Goal: Browse casually

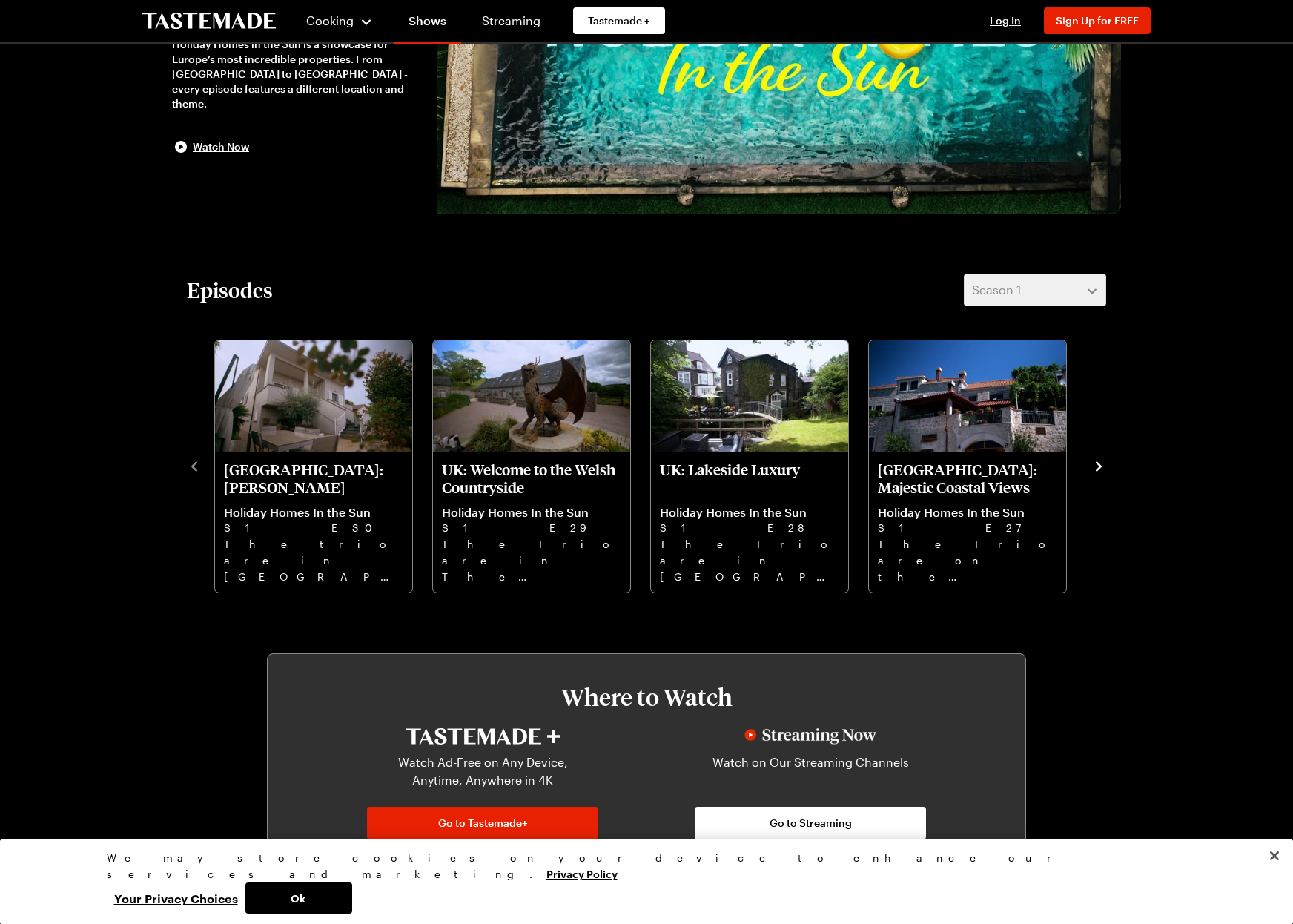
scroll to position [391, 0]
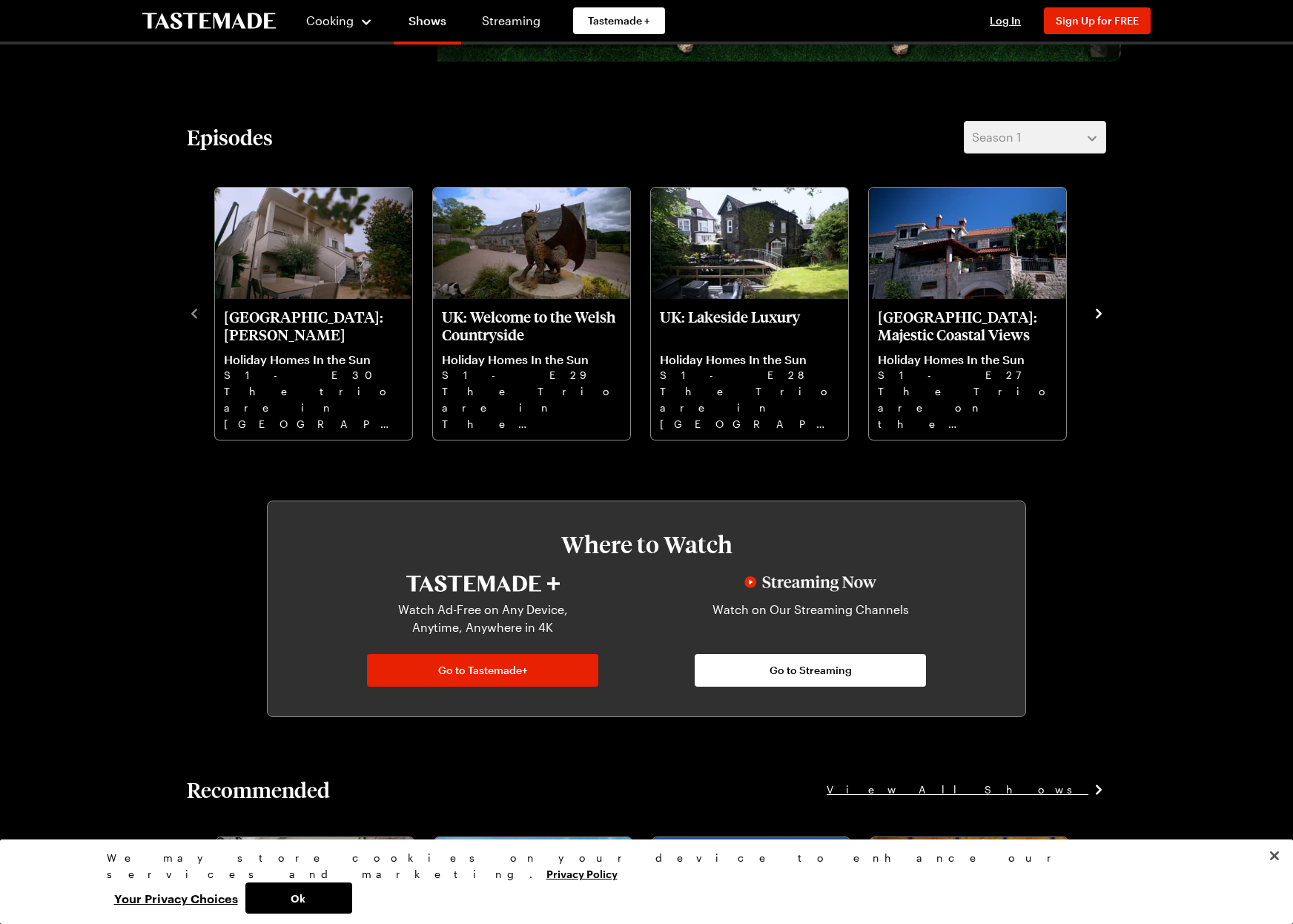
click at [1096, 315] on icon "navigate to next item" at bounding box center [1099, 314] width 15 height 15
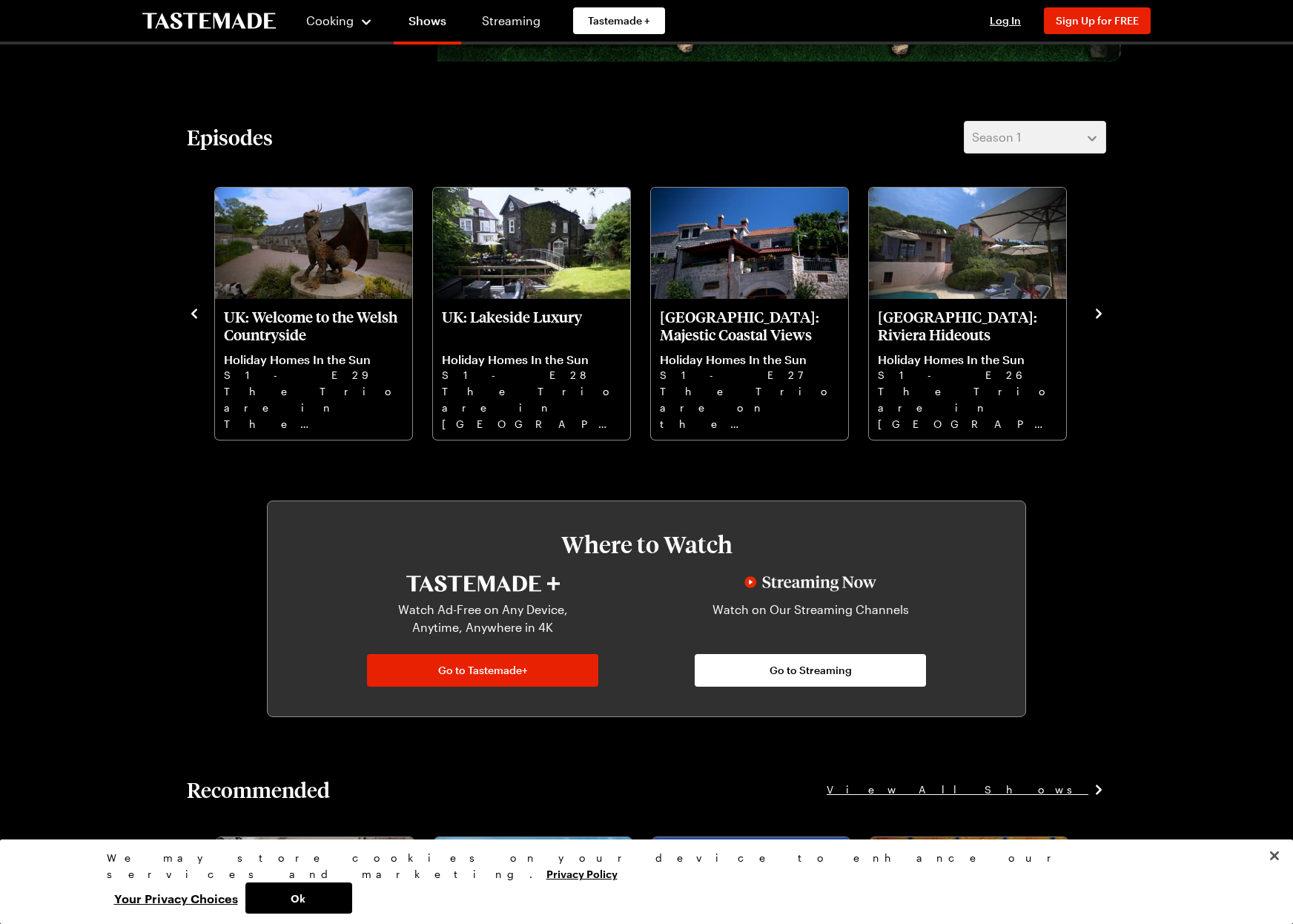
click at [1096, 315] on icon "navigate to next item" at bounding box center [1099, 314] width 15 height 15
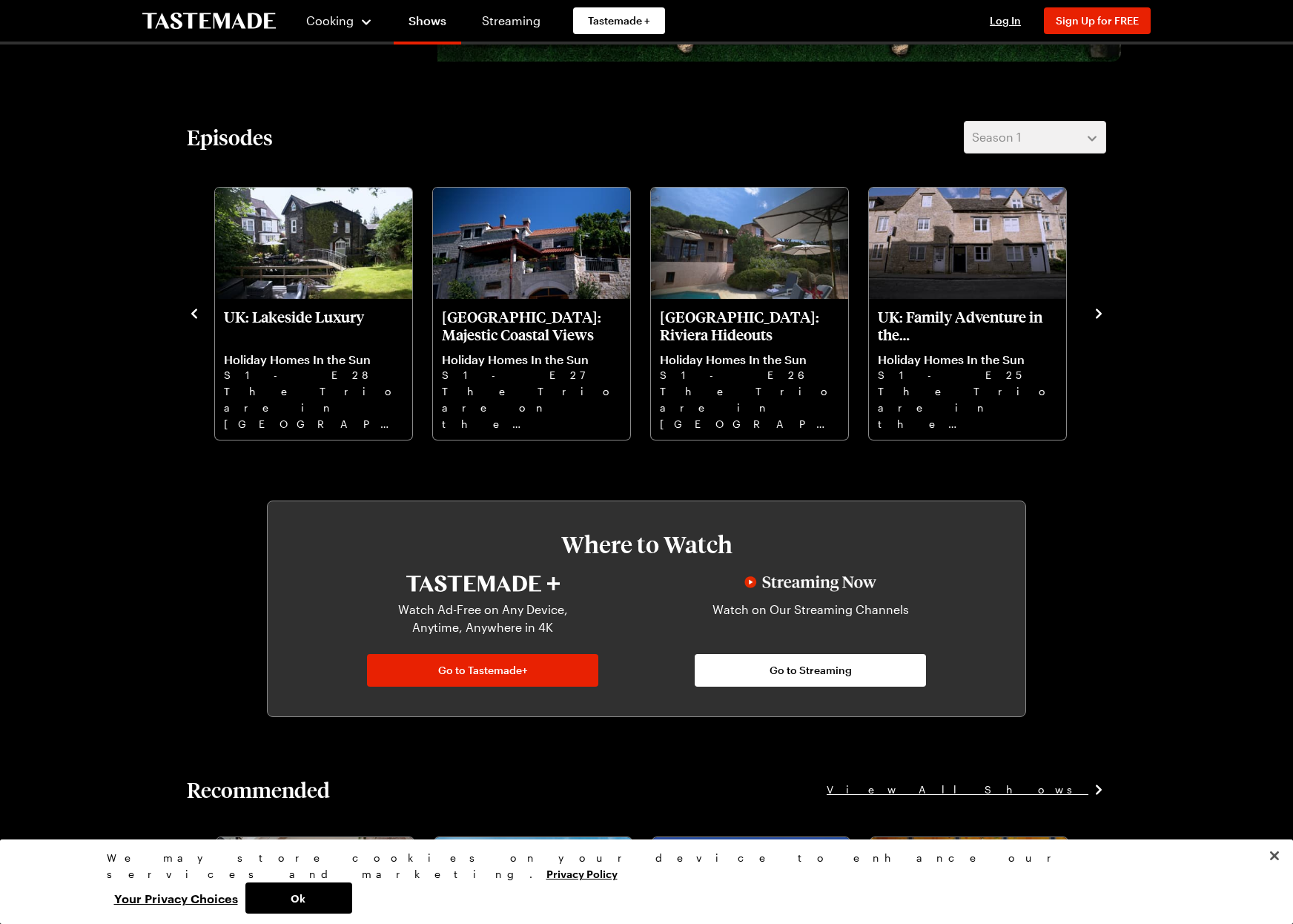
click at [1096, 315] on icon "navigate to next item" at bounding box center [1099, 314] width 15 height 15
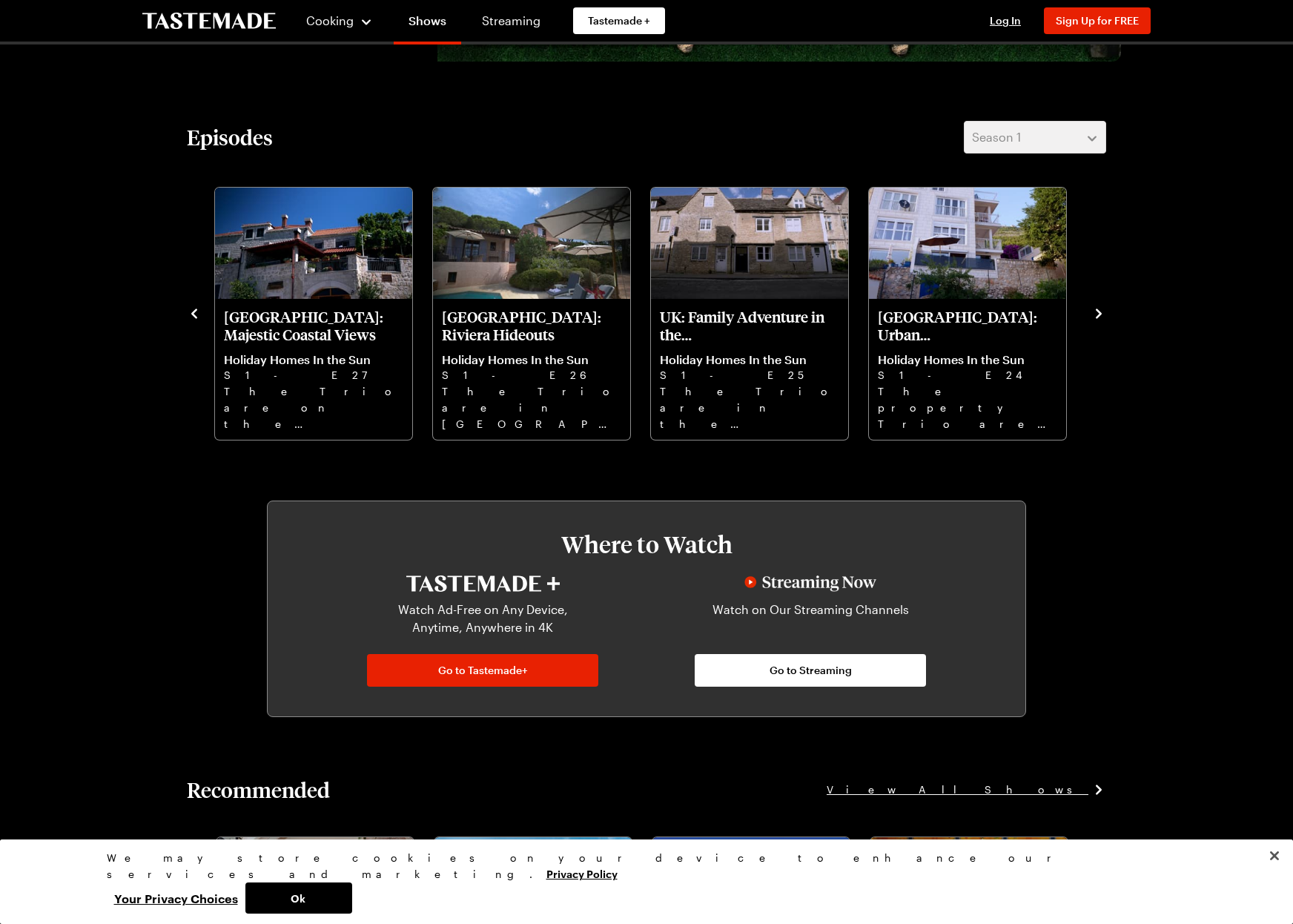
click at [1096, 315] on icon "navigate to next item" at bounding box center [1099, 314] width 15 height 15
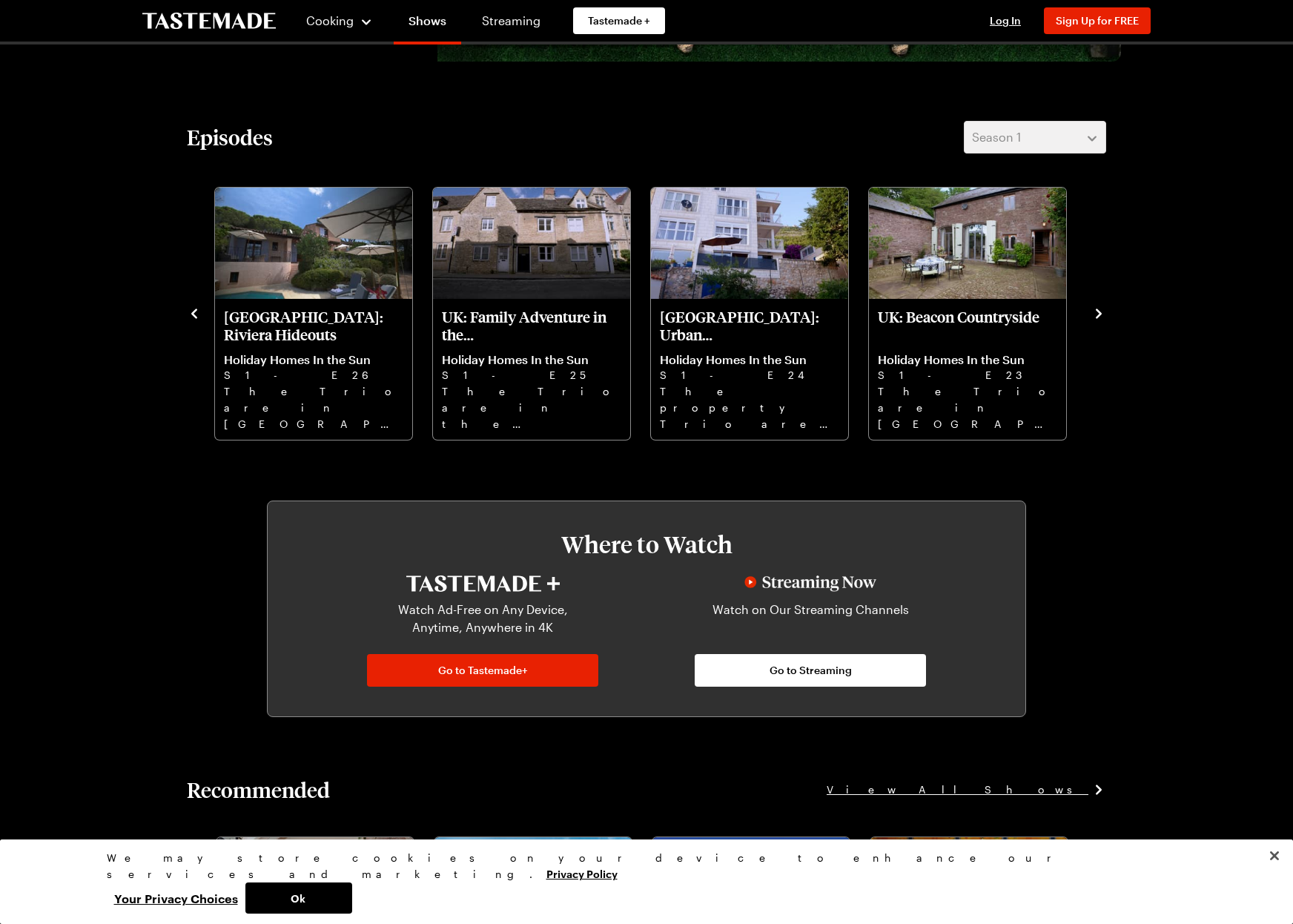
click at [1096, 315] on icon "navigate to next item" at bounding box center [1099, 314] width 15 height 15
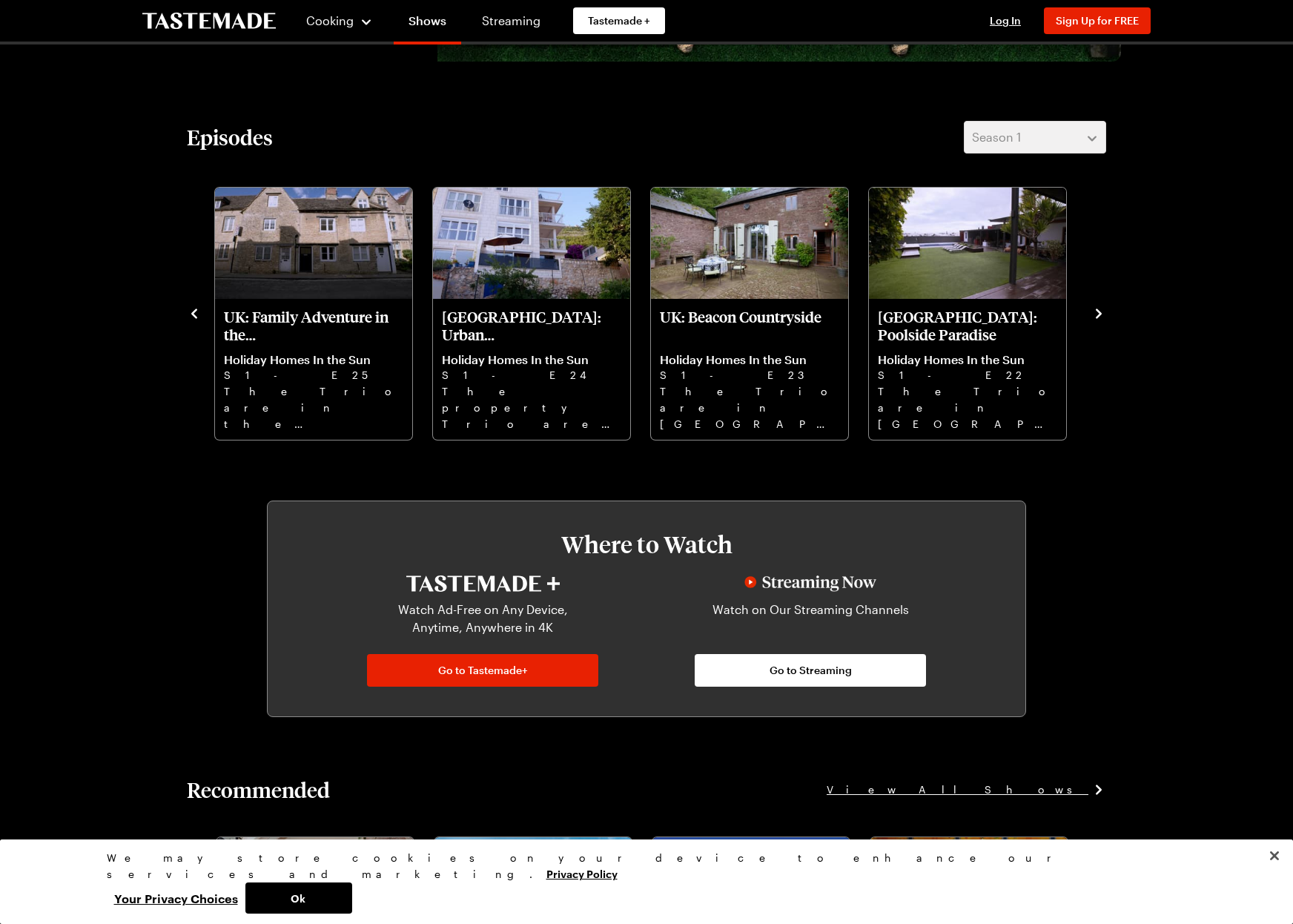
click at [1096, 315] on icon "navigate to next item" at bounding box center [1099, 314] width 15 height 15
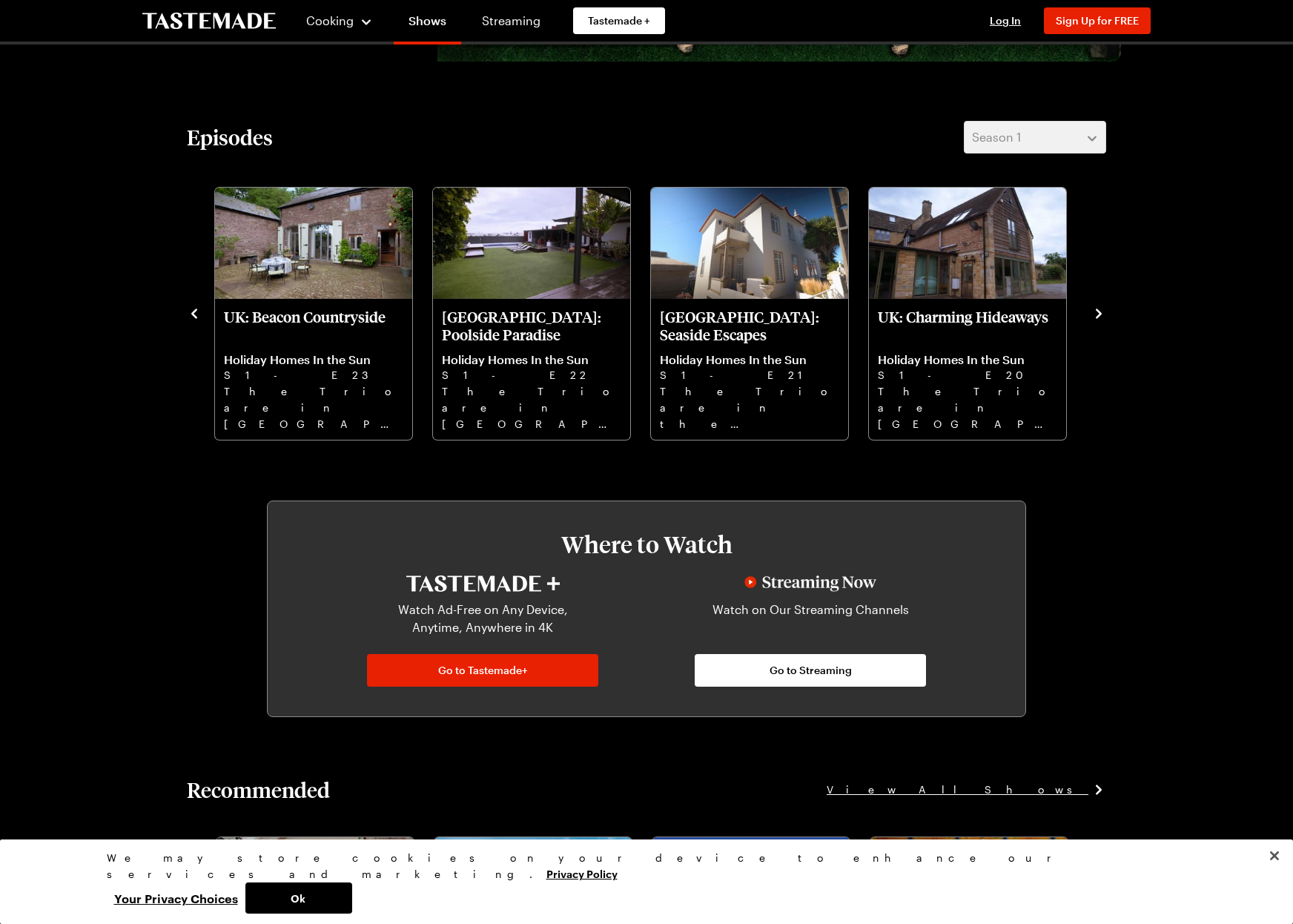
click at [1096, 315] on icon "navigate to next item" at bounding box center [1099, 314] width 15 height 15
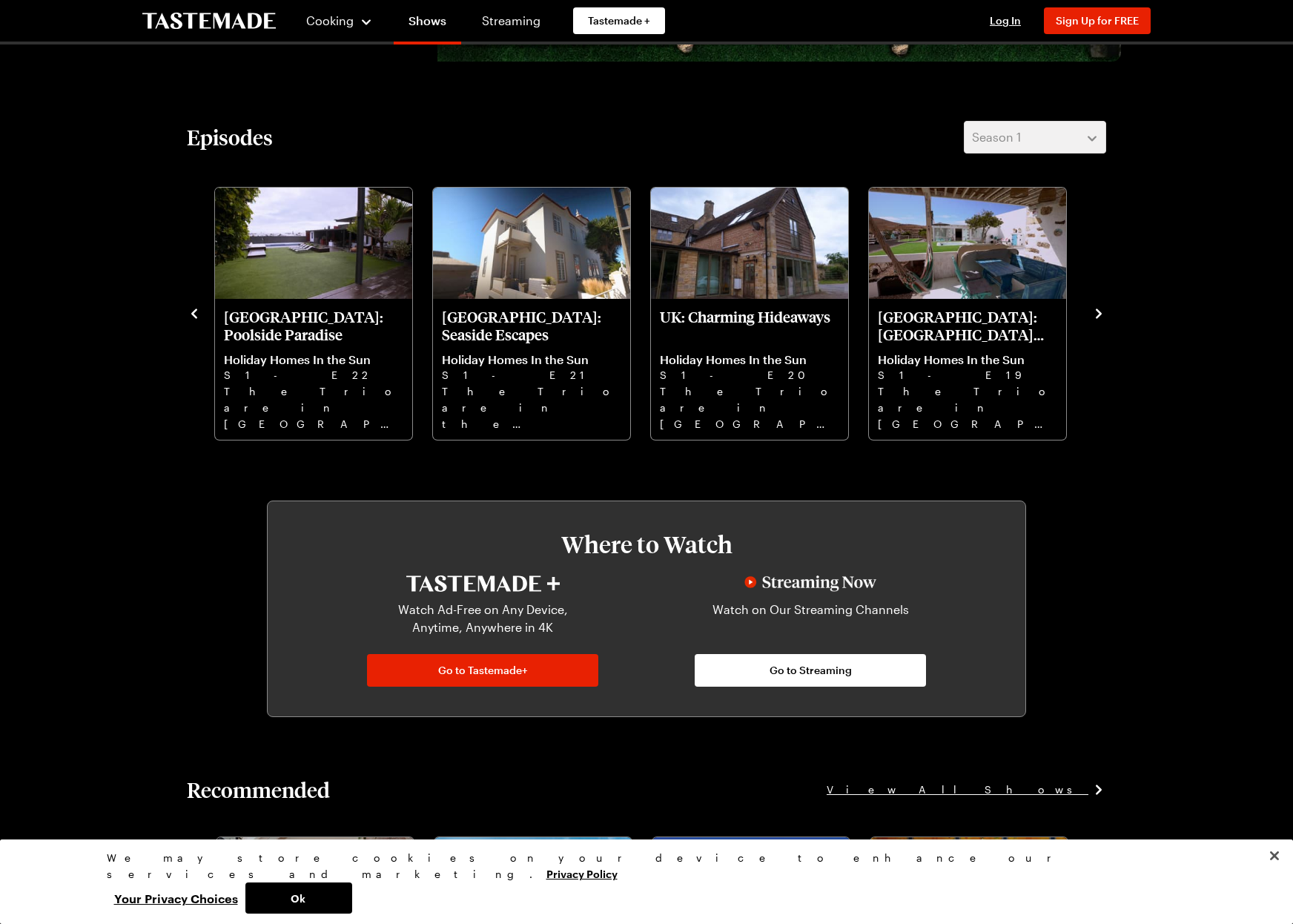
click at [1096, 315] on icon "navigate to next item" at bounding box center [1099, 314] width 15 height 15
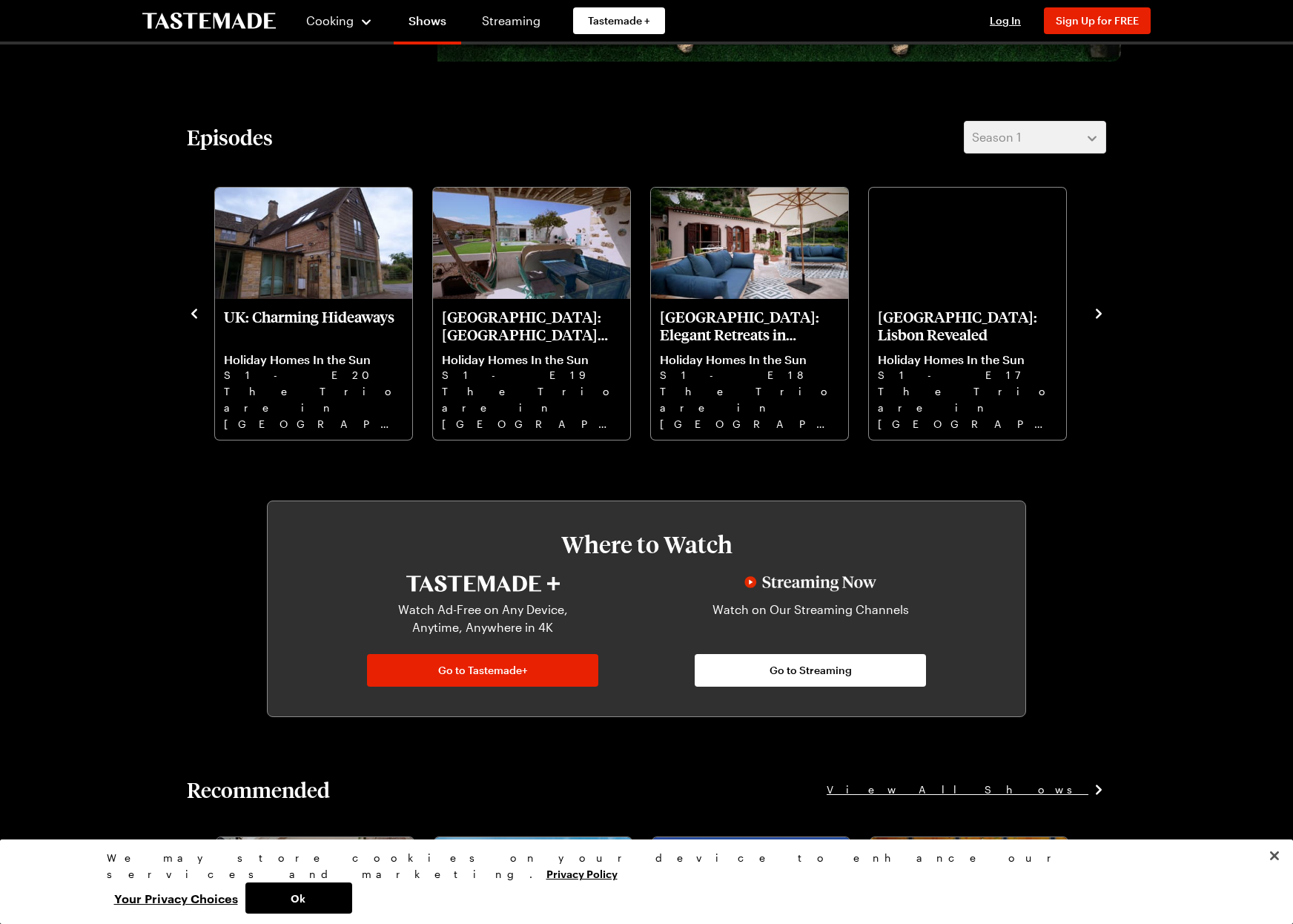
click at [1096, 315] on icon "navigate to next item" at bounding box center [1099, 314] width 15 height 15
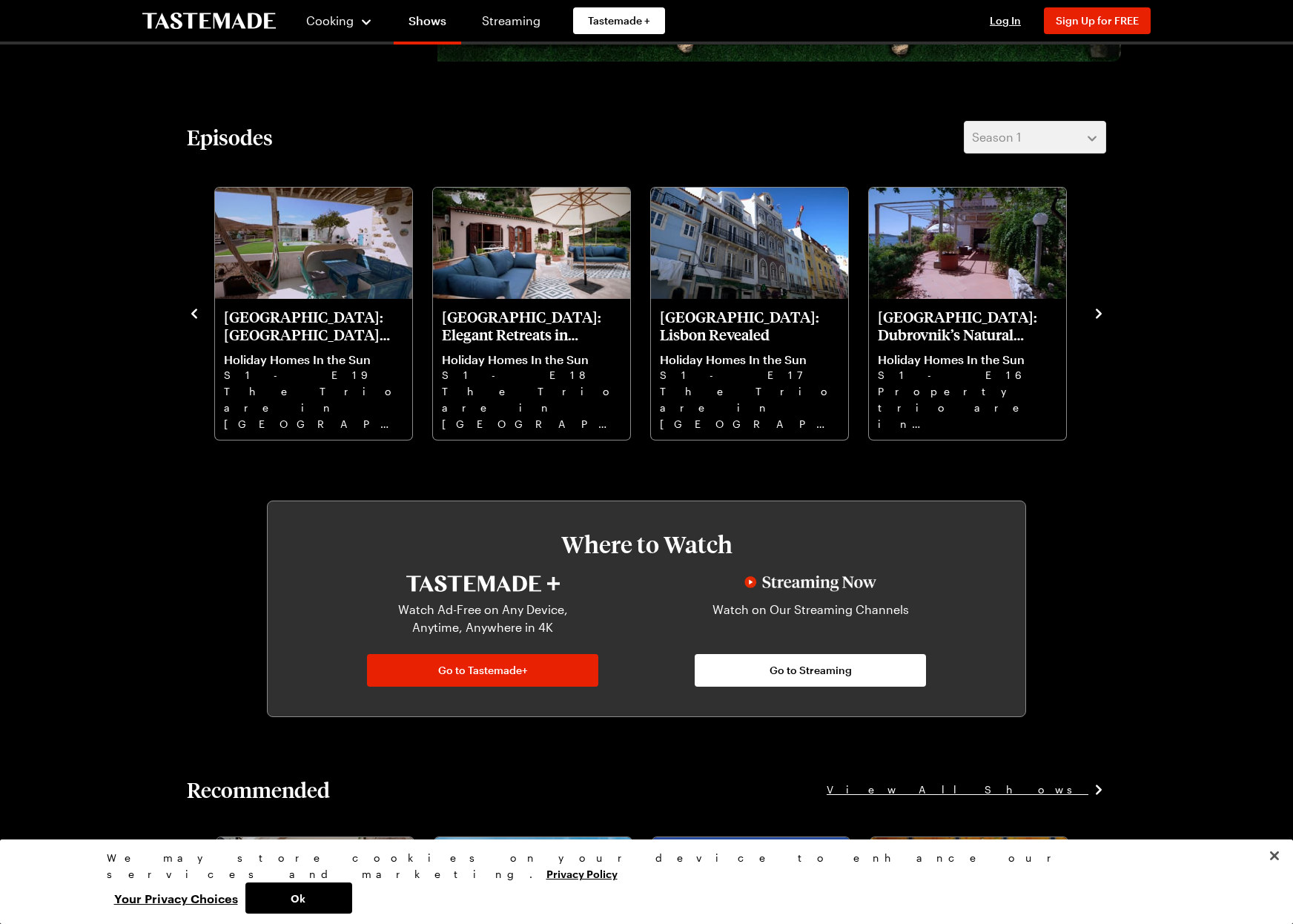
click at [1096, 315] on icon "navigate to next item" at bounding box center [1099, 314] width 15 height 15
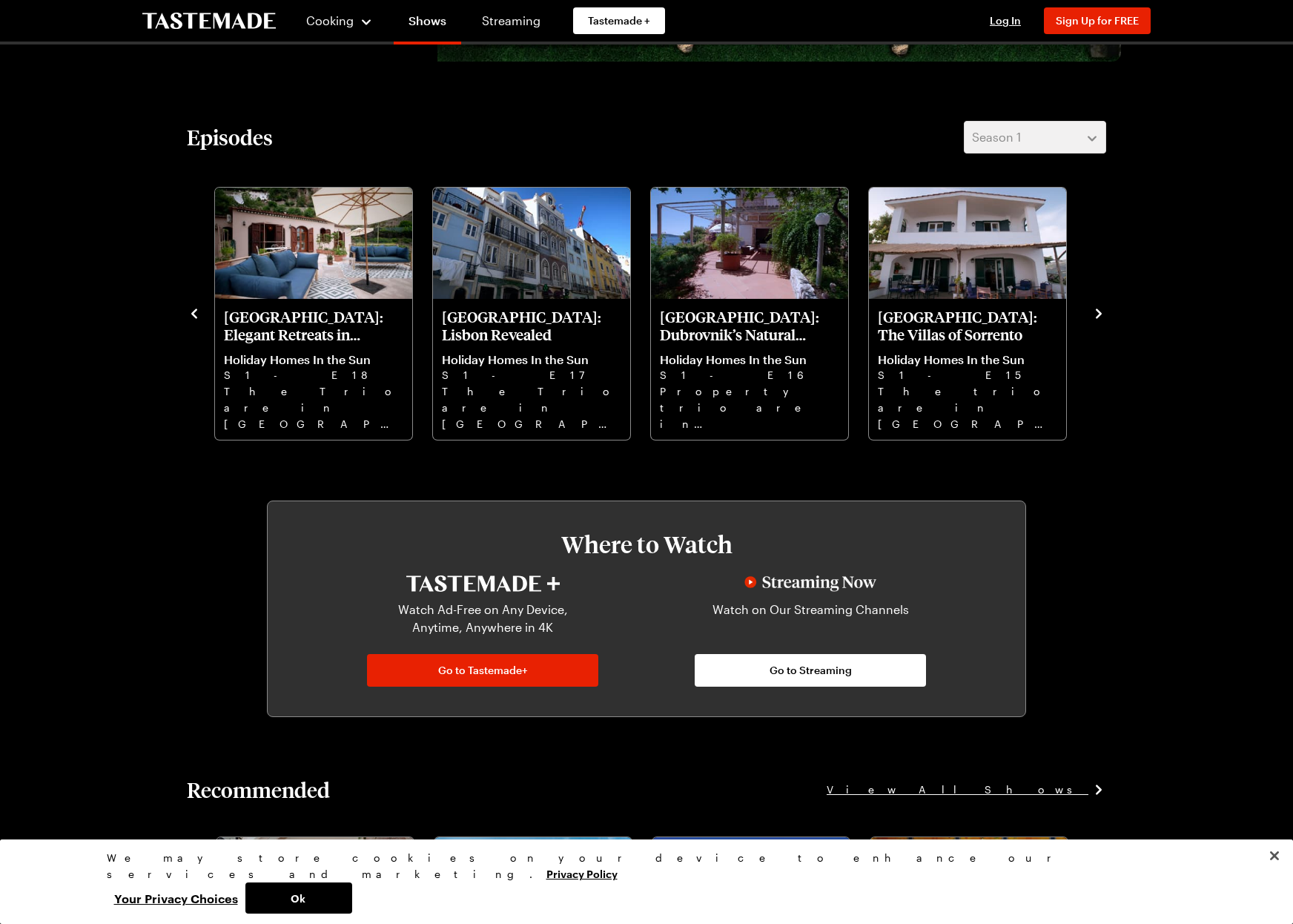
click at [1096, 315] on icon "navigate to next item" at bounding box center [1099, 314] width 15 height 15
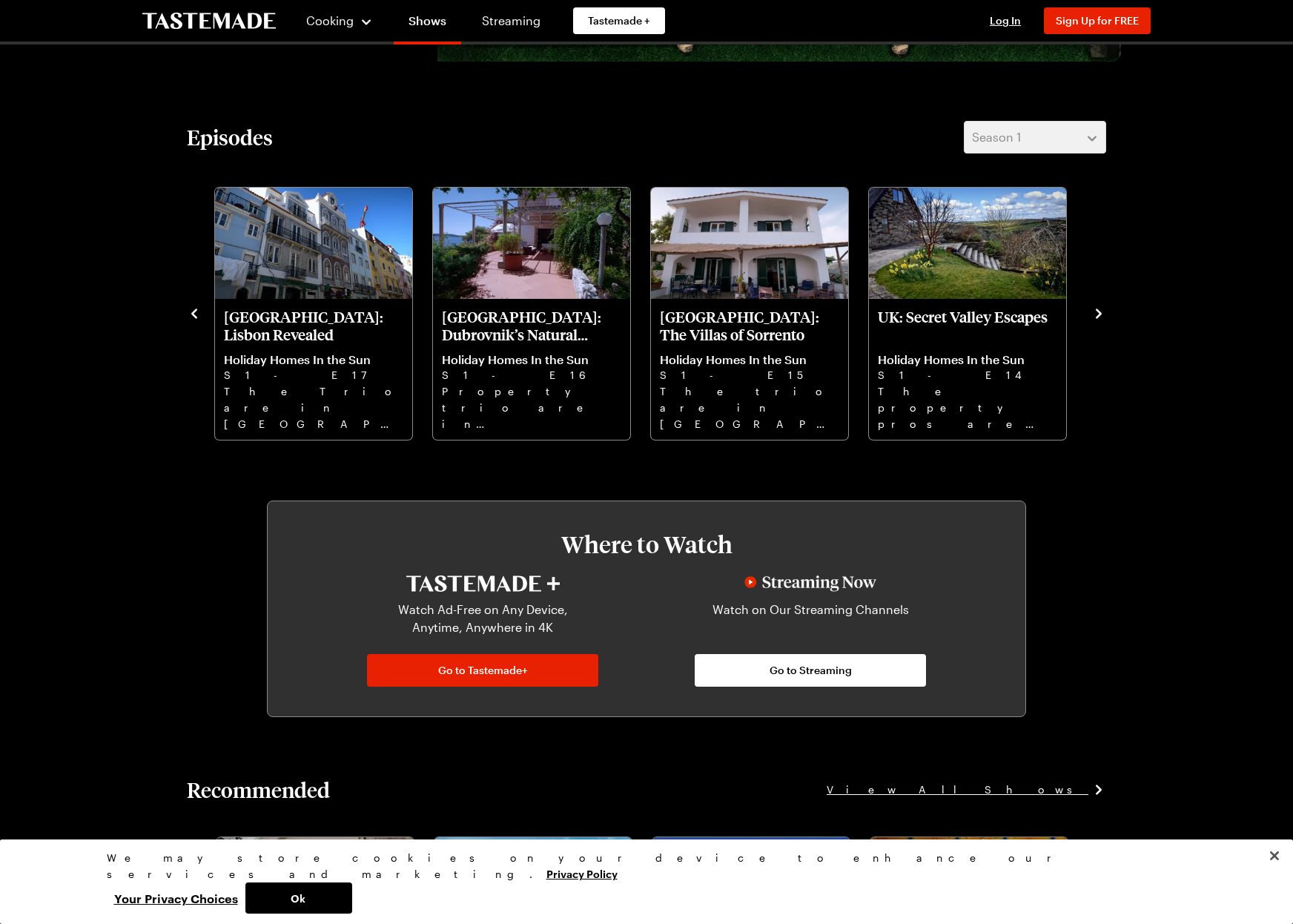
click at [1096, 315] on icon "navigate to next item" at bounding box center [1099, 314] width 15 height 15
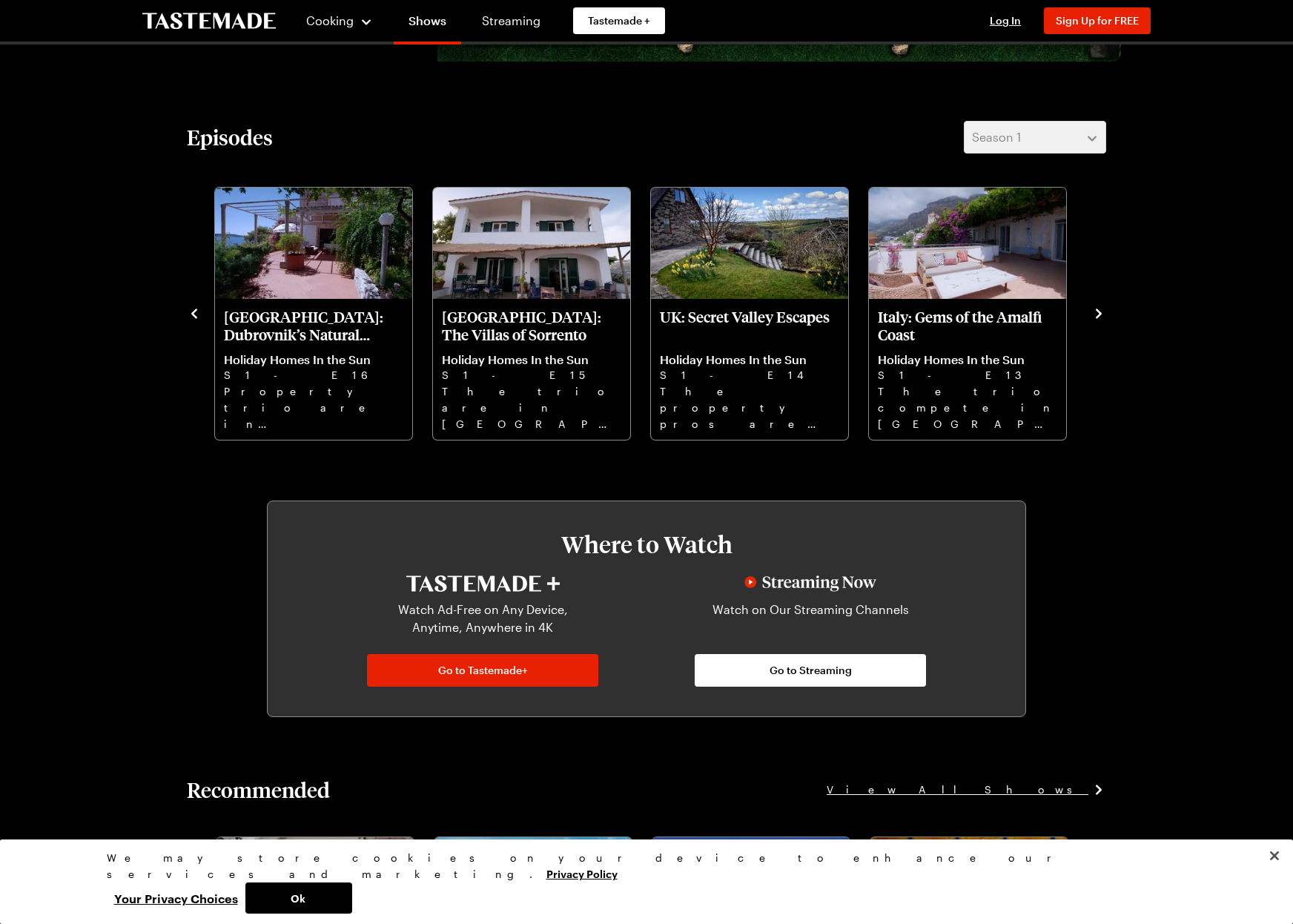
click at [1096, 315] on icon "navigate to next item" at bounding box center [1099, 314] width 15 height 15
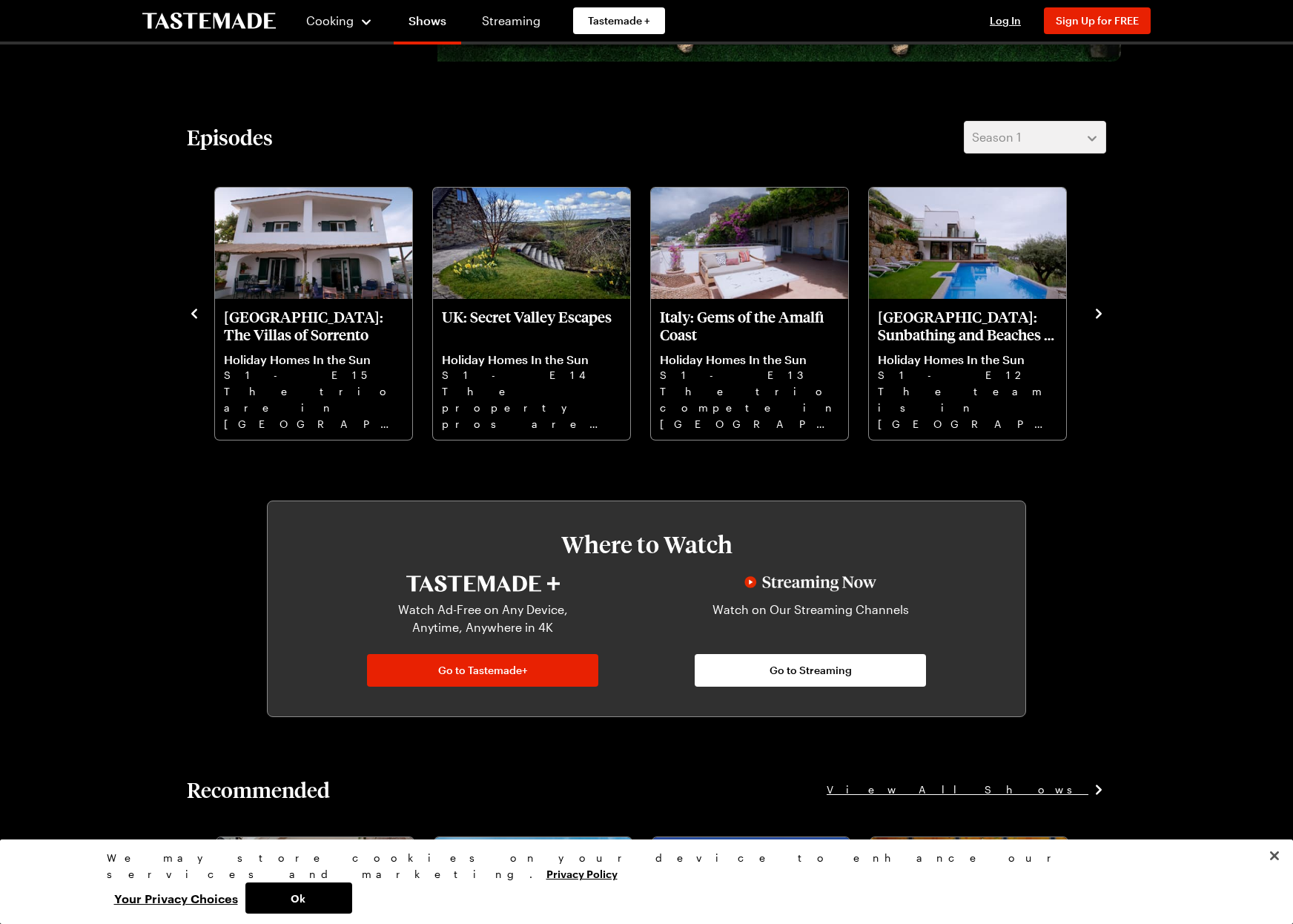
click at [1096, 315] on icon "navigate to next item" at bounding box center [1099, 314] width 15 height 15
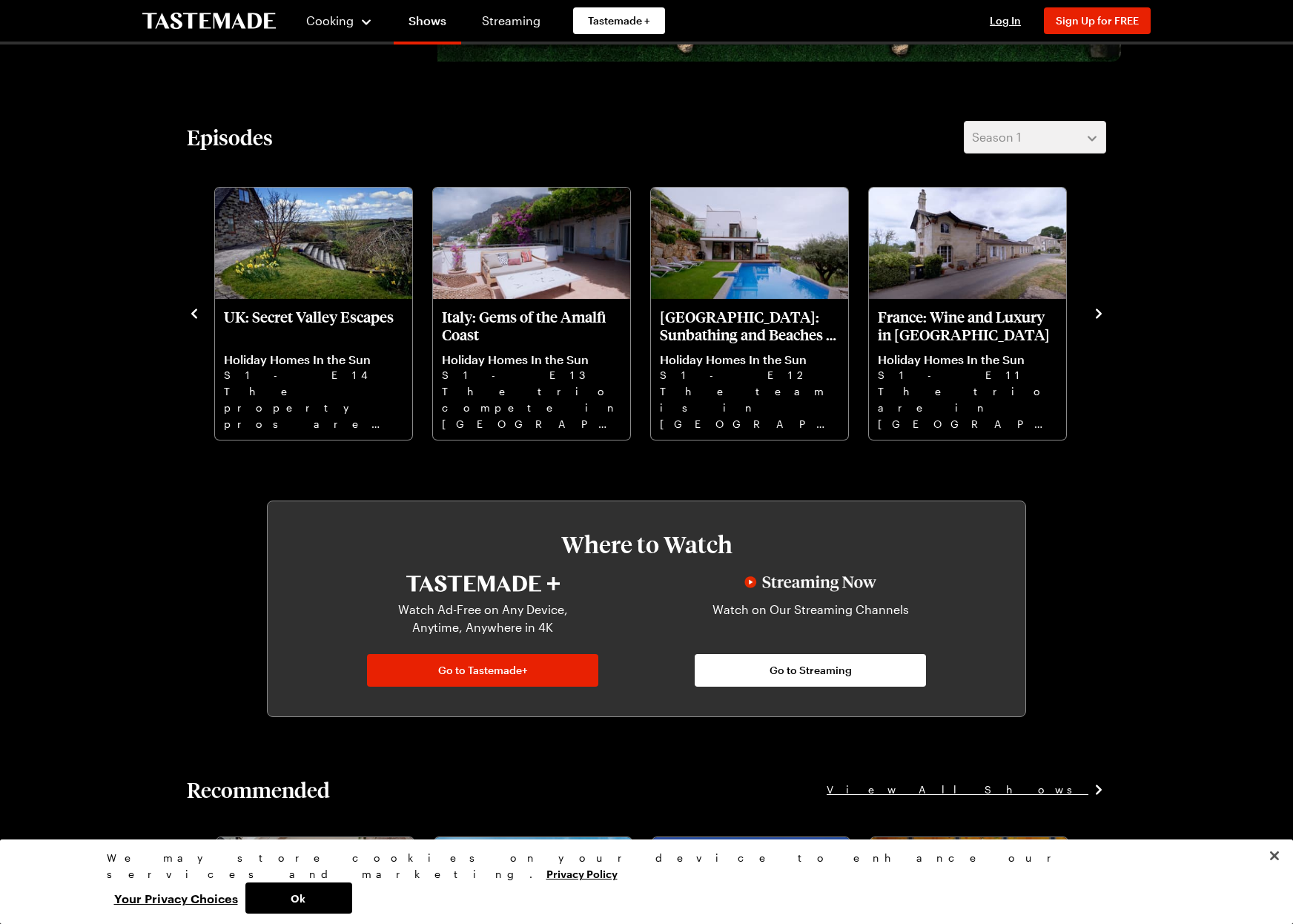
click at [1096, 315] on icon "navigate to next item" at bounding box center [1099, 314] width 15 height 15
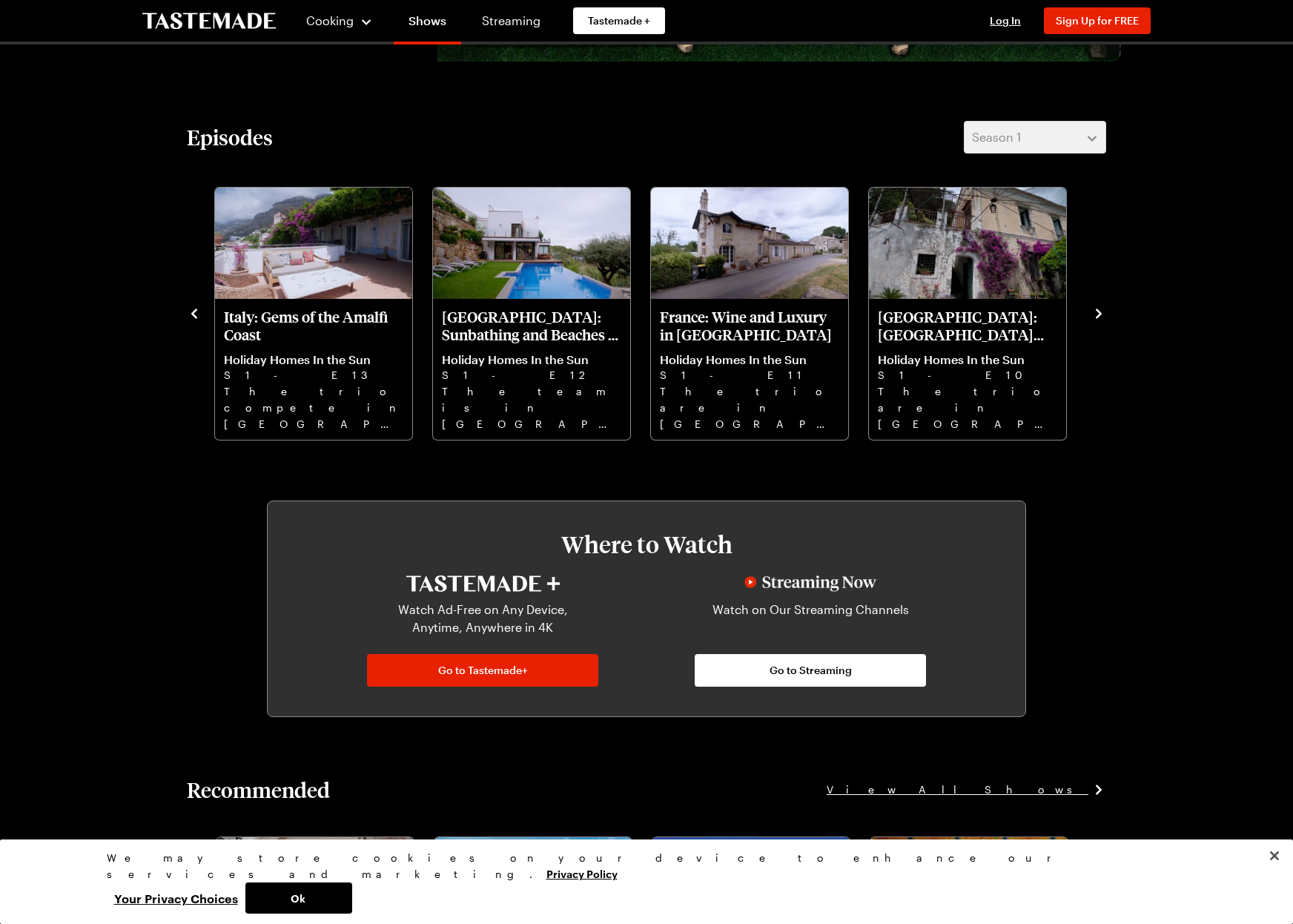
click at [1096, 315] on icon "navigate to next item" at bounding box center [1099, 314] width 15 height 15
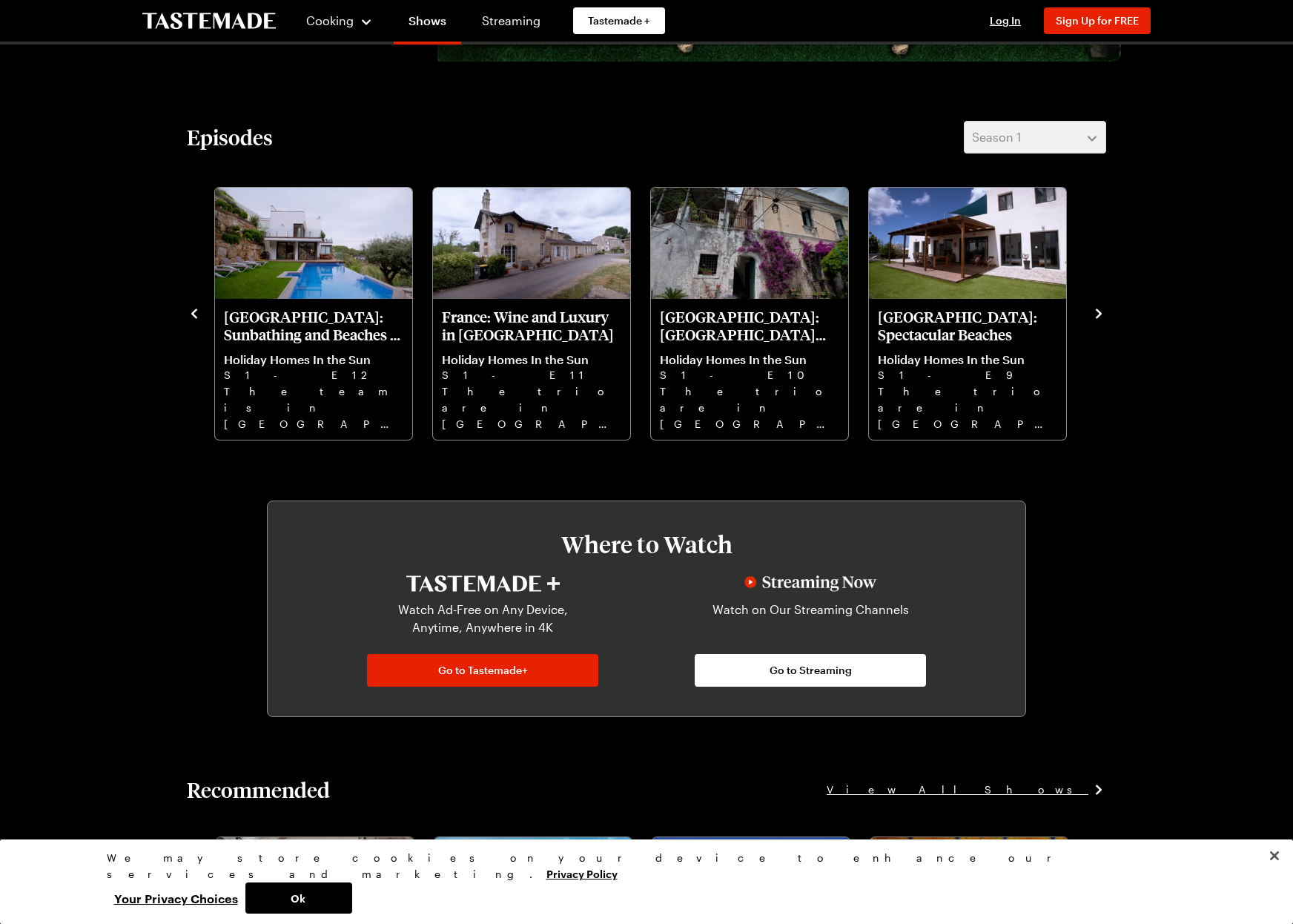
click at [1096, 315] on icon "navigate to next item" at bounding box center [1099, 314] width 15 height 15
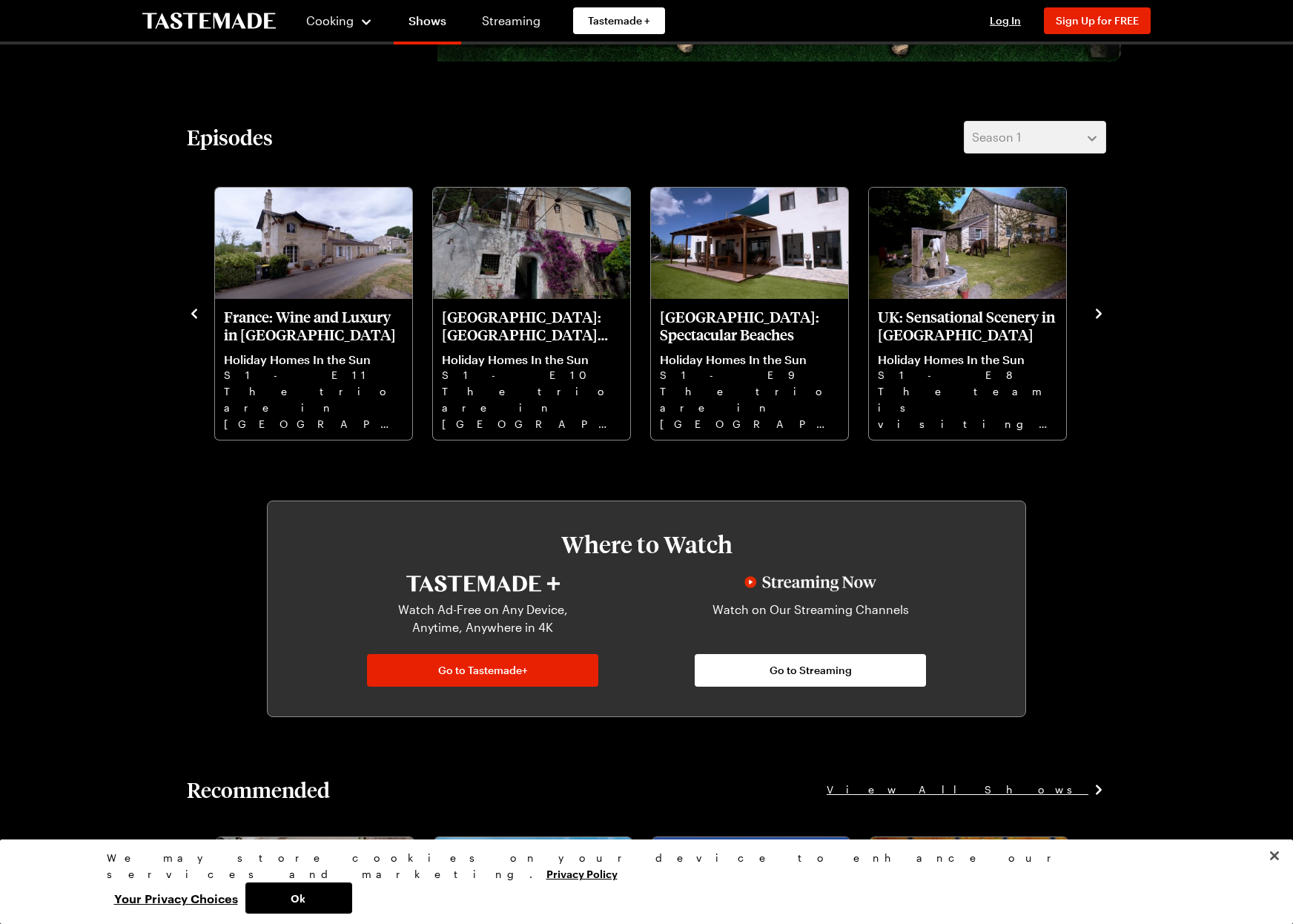
click at [191, 313] on icon "navigate to previous item" at bounding box center [194, 314] width 15 height 15
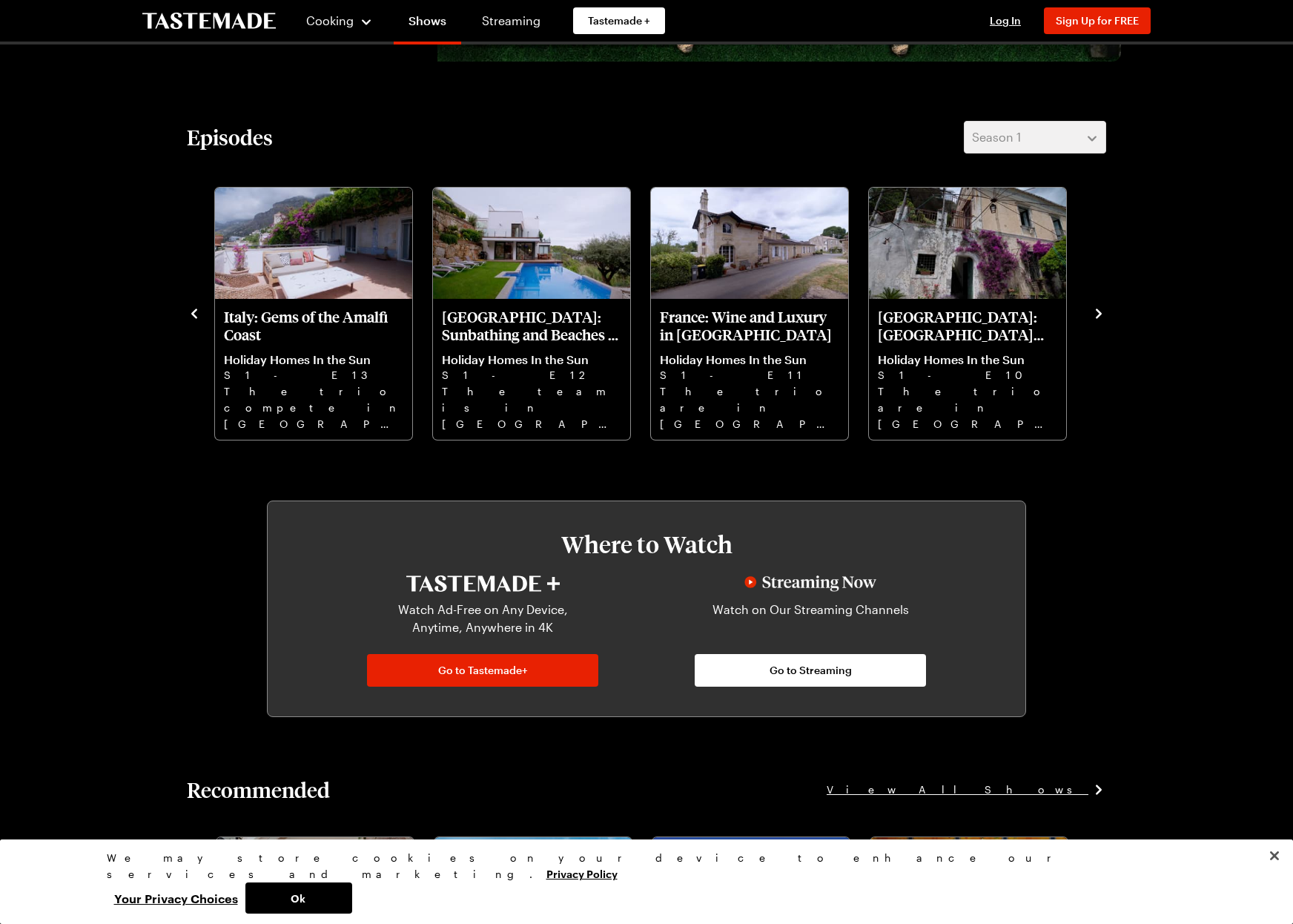
click at [191, 313] on icon "navigate to previous item" at bounding box center [194, 314] width 15 height 15
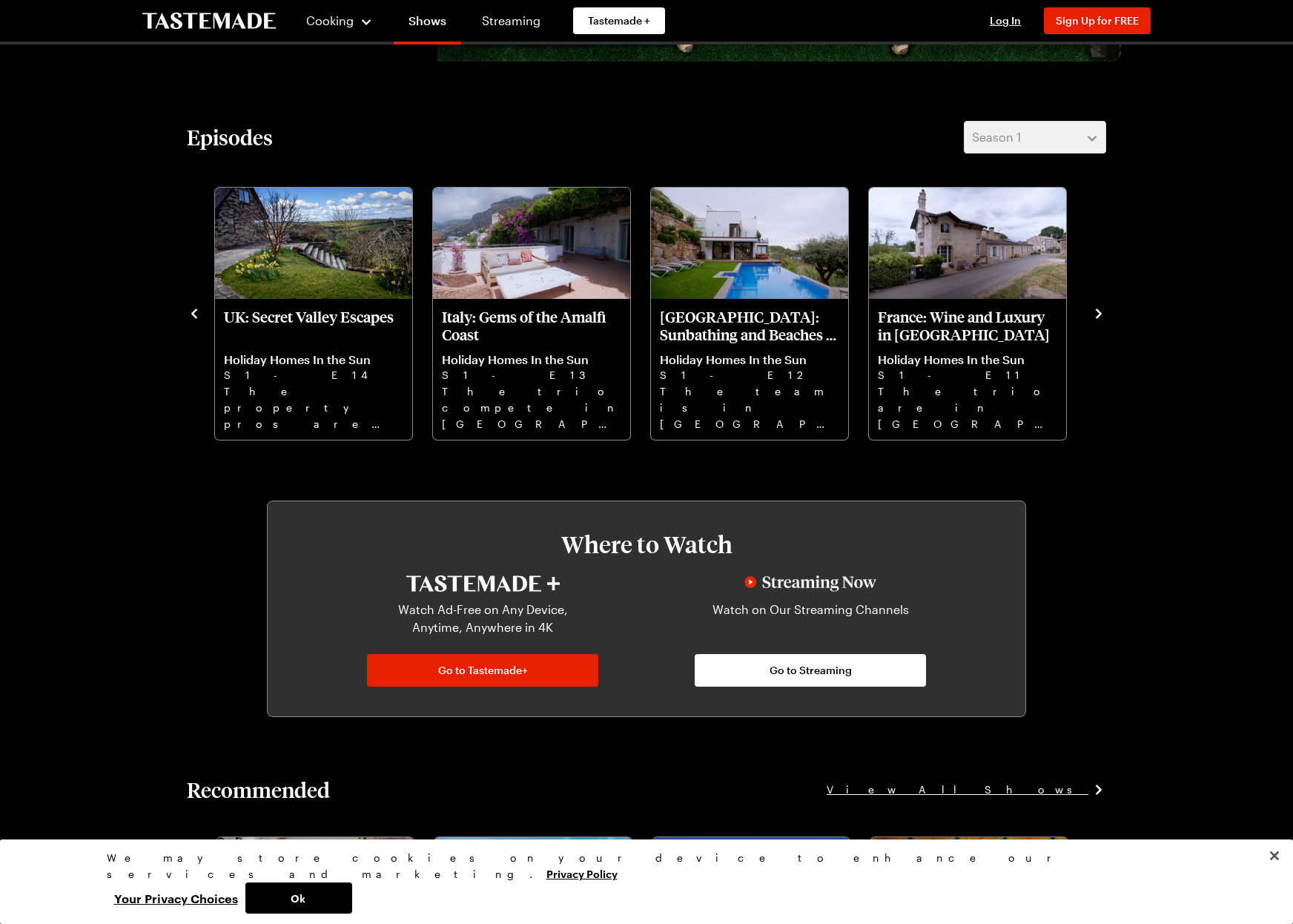
click at [191, 313] on icon "navigate to previous item" at bounding box center [194, 314] width 15 height 15
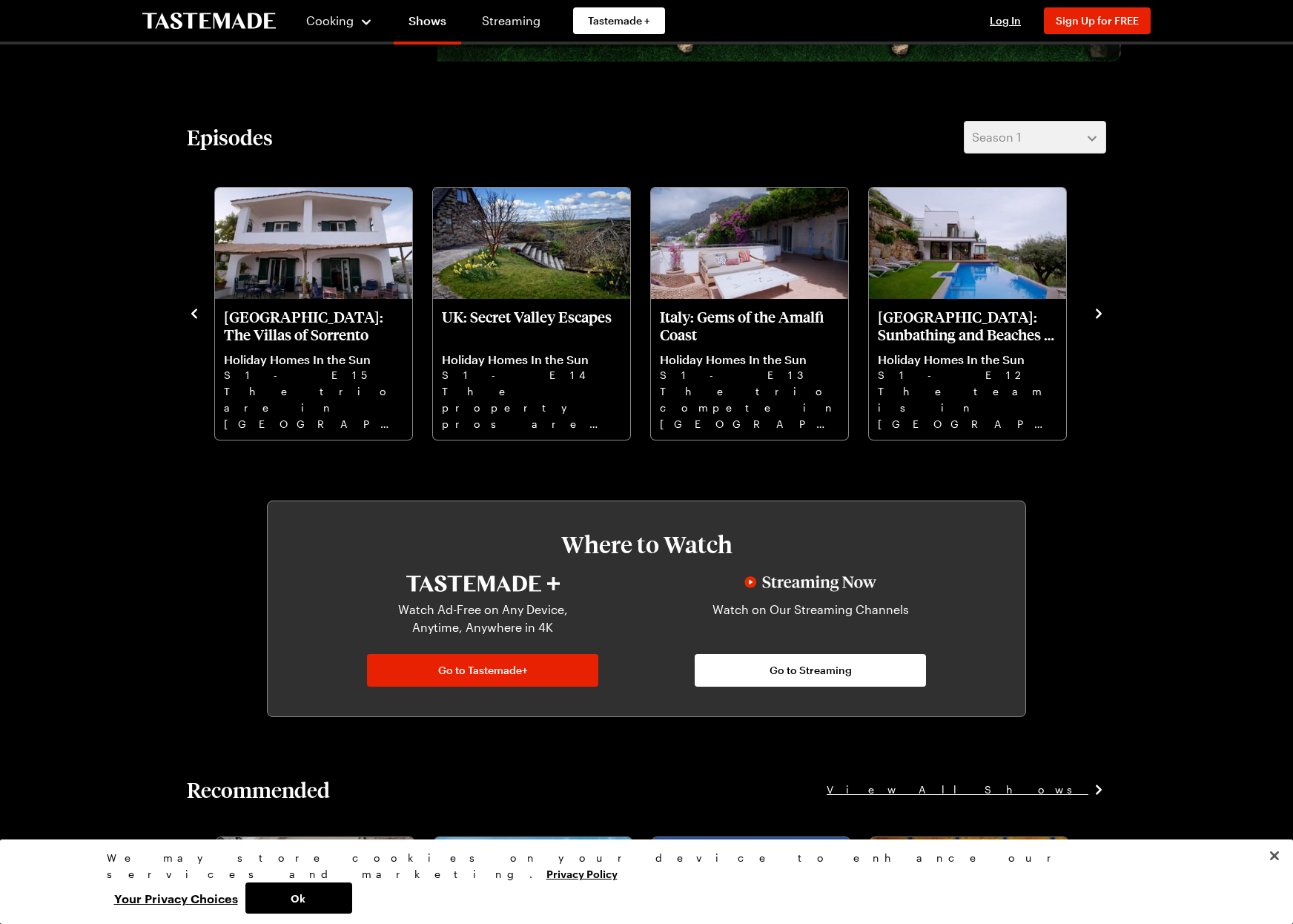
click at [191, 313] on icon "navigate to previous item" at bounding box center [194, 314] width 15 height 15
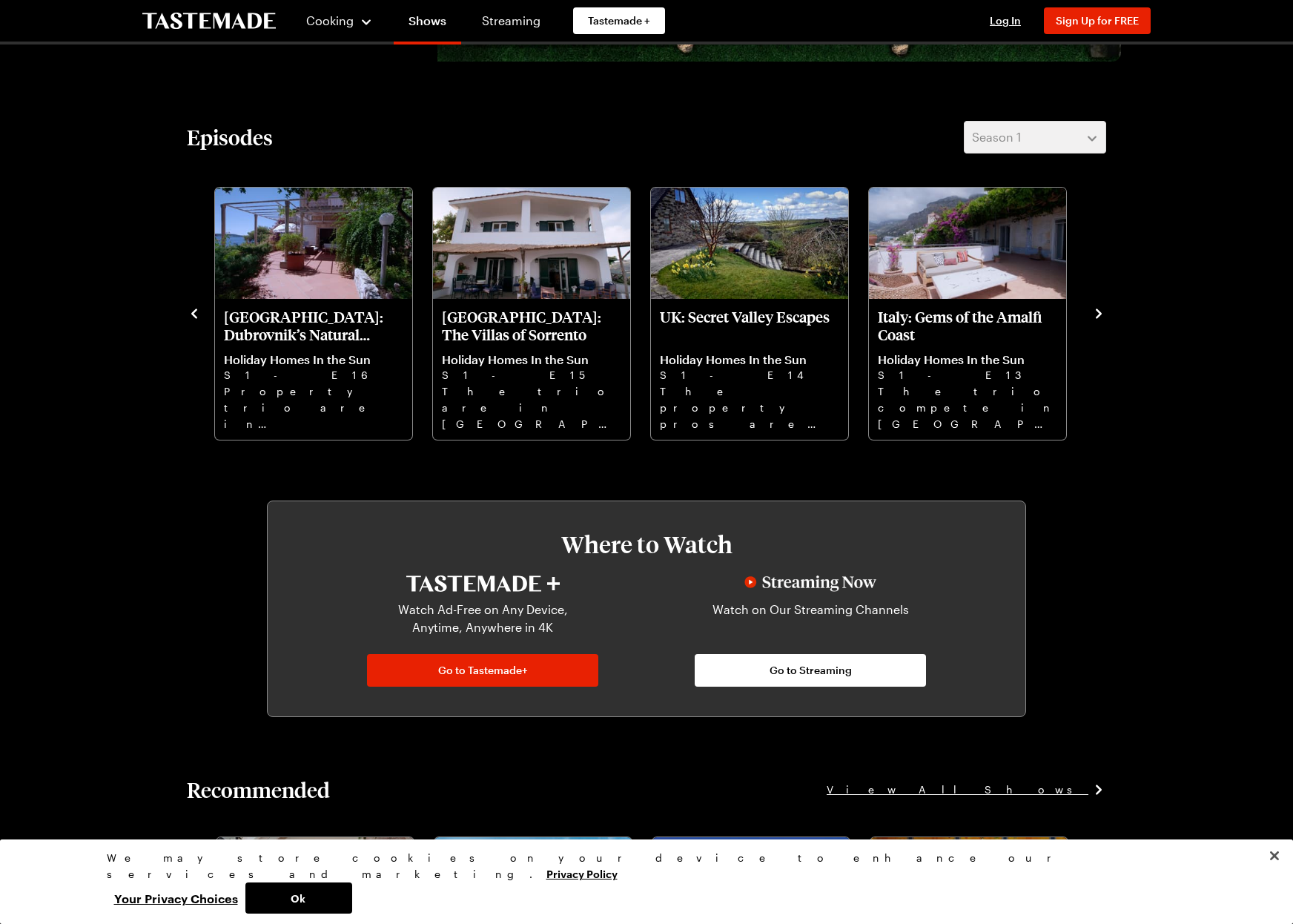
click at [191, 313] on icon "navigate to previous item" at bounding box center [194, 314] width 15 height 15
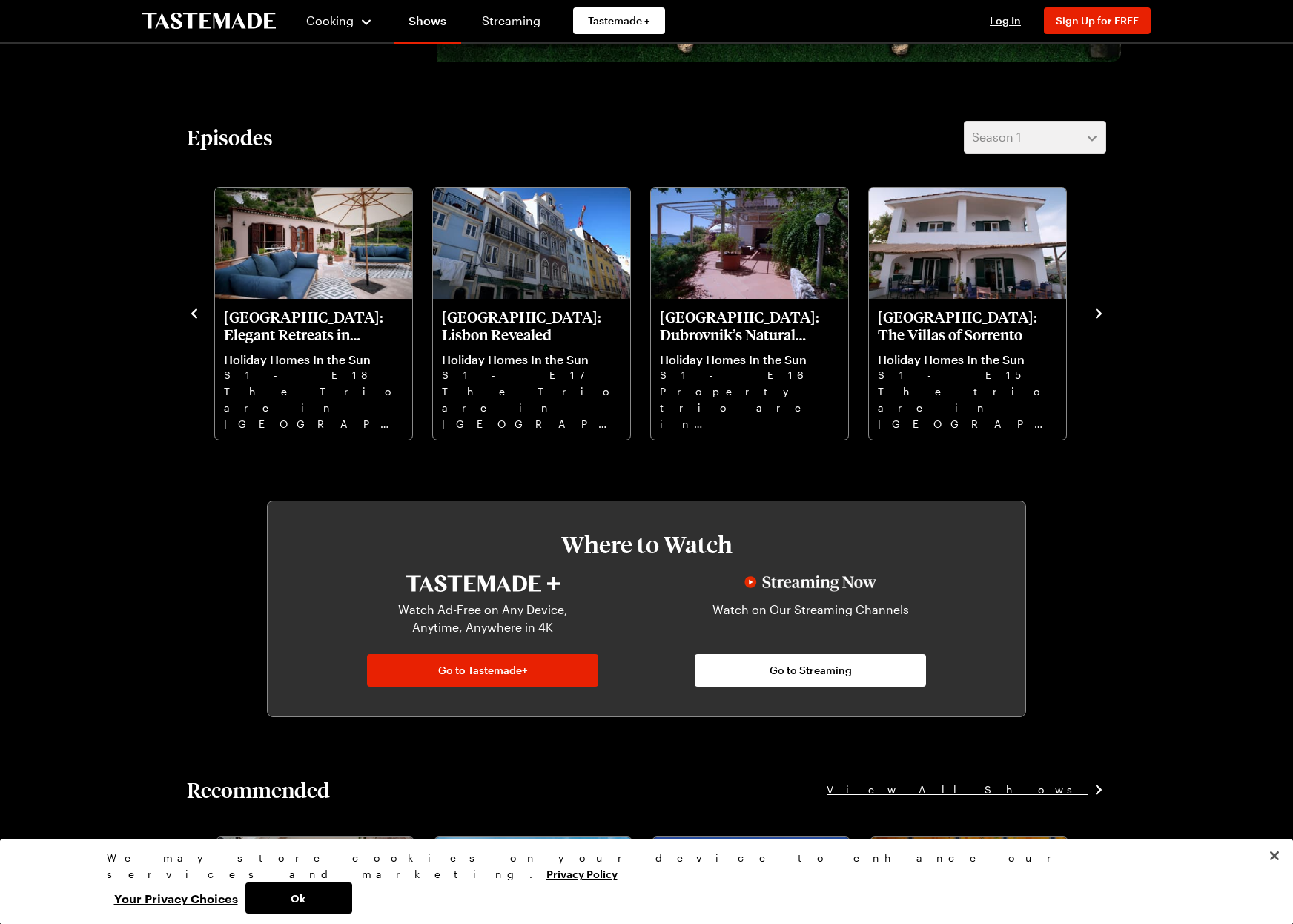
click at [191, 313] on icon "navigate to previous item" at bounding box center [194, 314] width 15 height 15
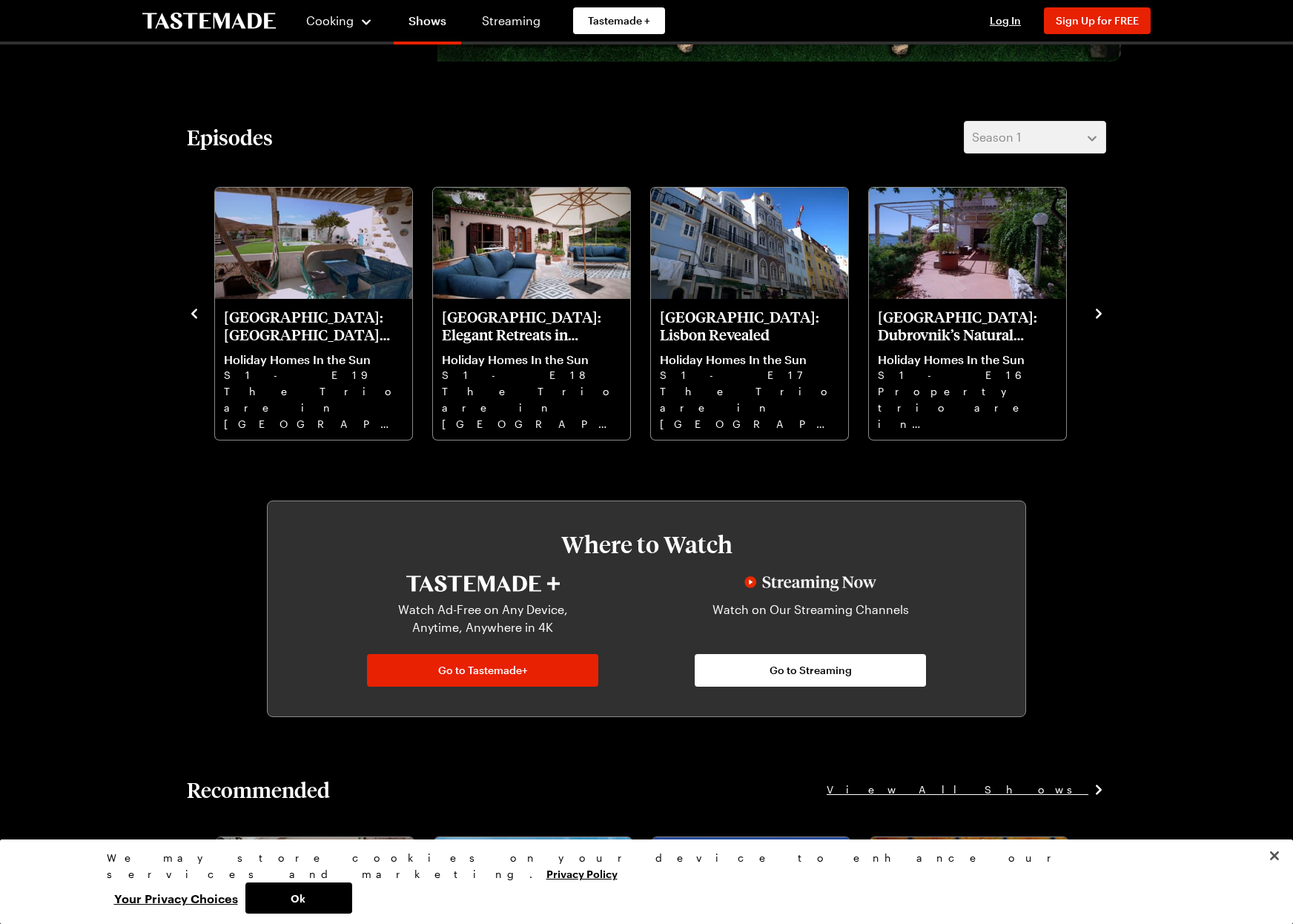
click at [191, 313] on icon "navigate to previous item" at bounding box center [194, 314] width 15 height 15
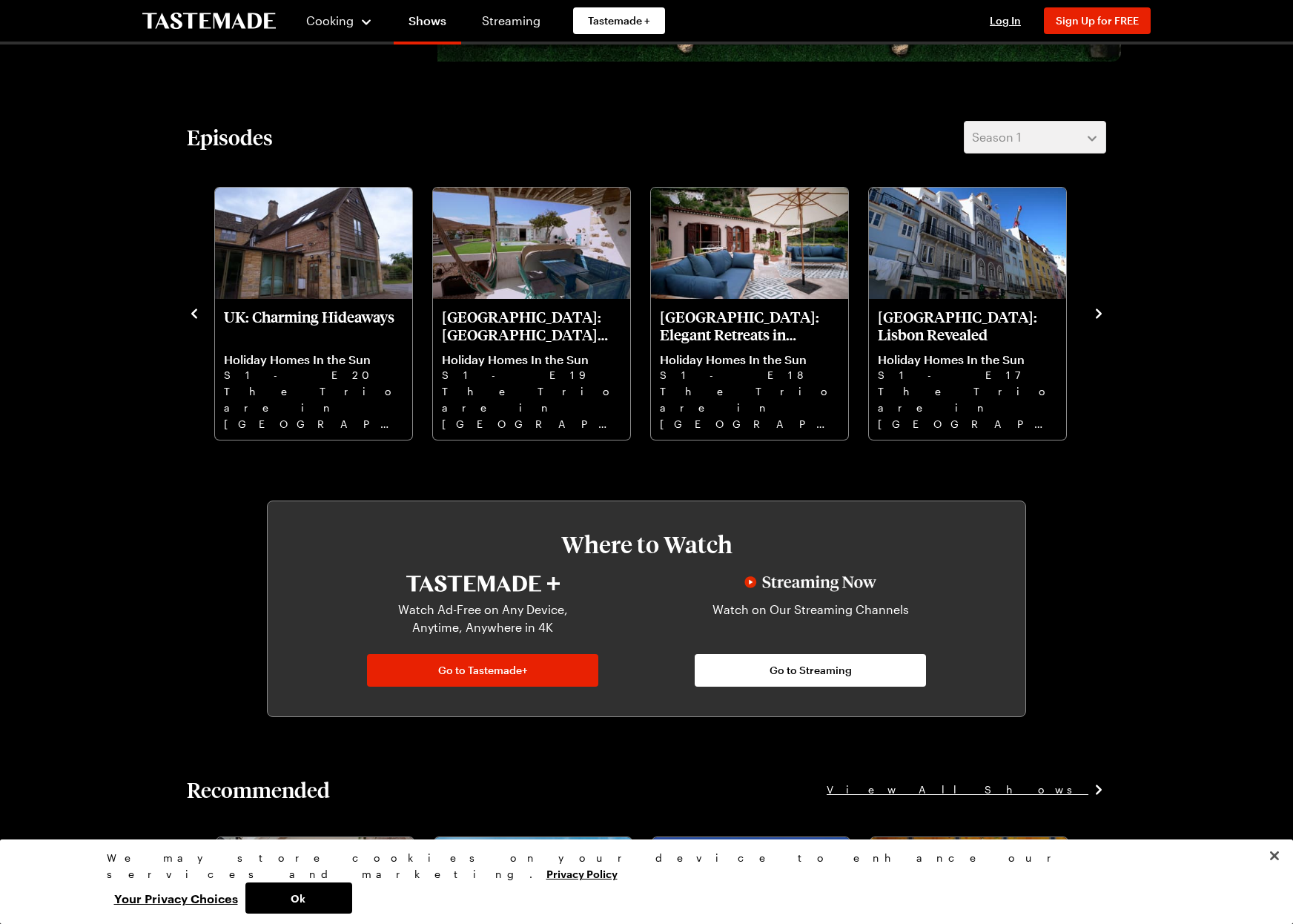
click at [191, 313] on icon "navigate to previous item" at bounding box center [194, 314] width 15 height 15
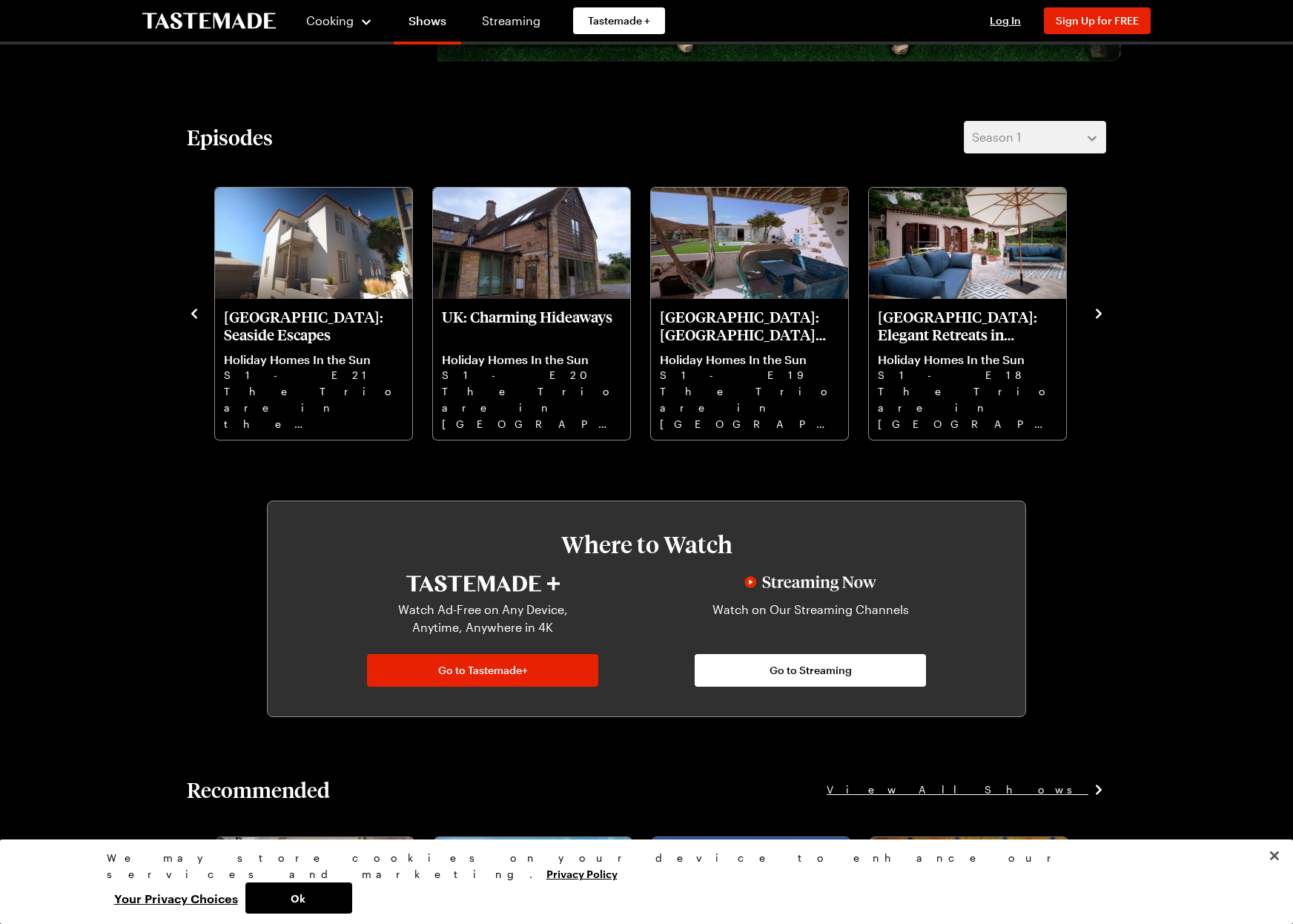
click at [191, 313] on icon "navigate to previous item" at bounding box center [194, 314] width 15 height 15
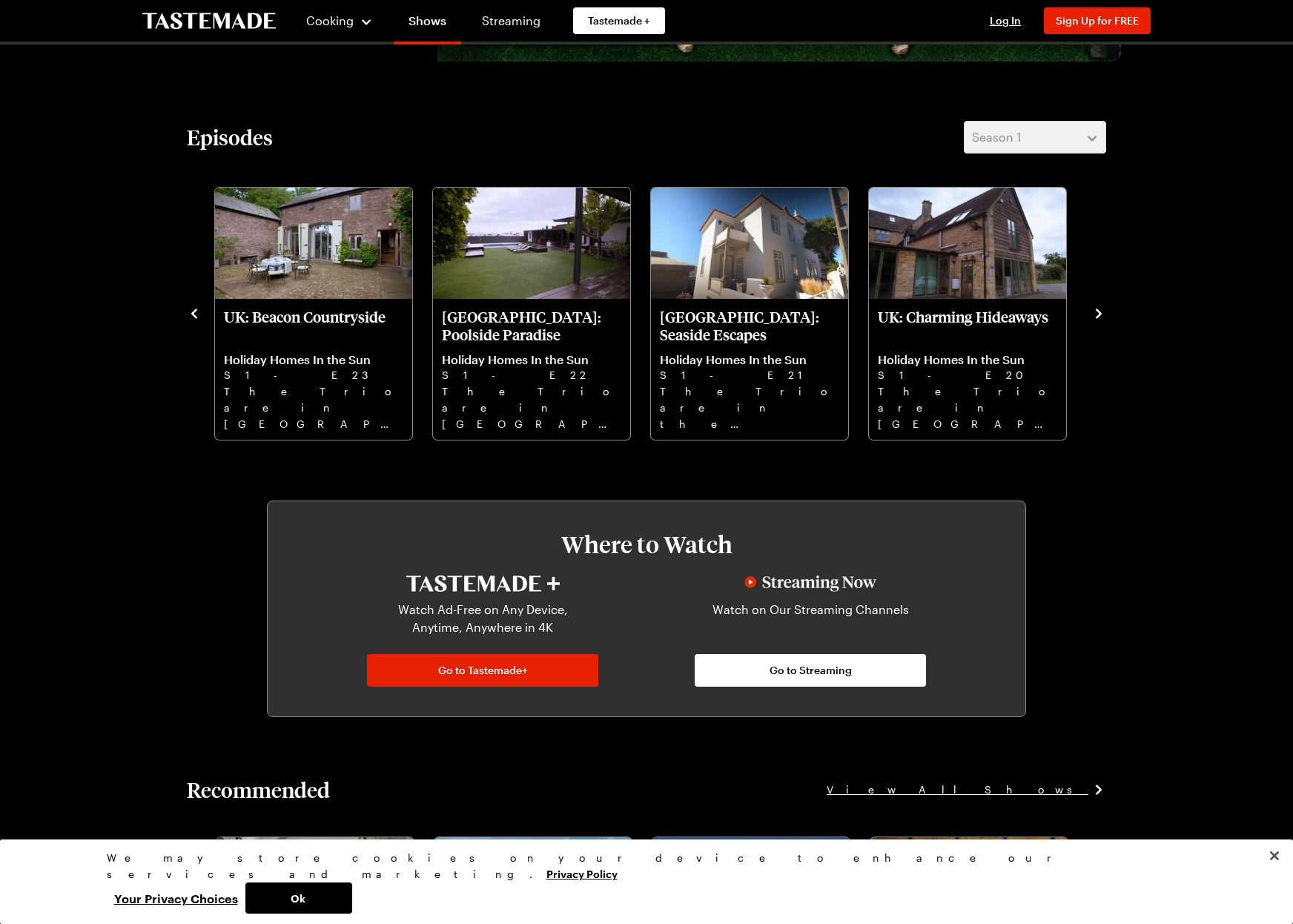
click at [191, 313] on icon "navigate to previous item" at bounding box center [194, 314] width 15 height 15
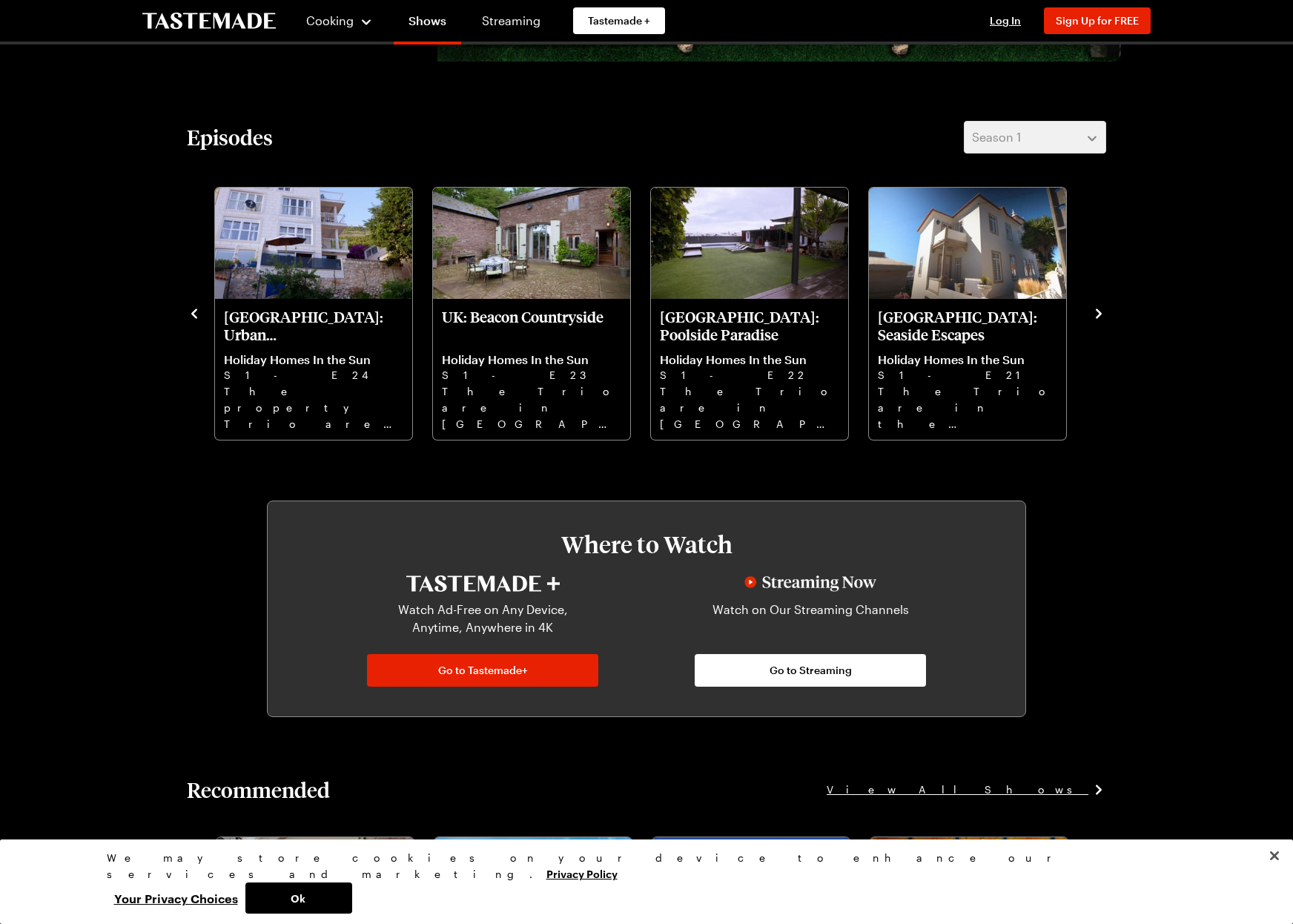
click at [191, 313] on icon "navigate to previous item" at bounding box center [194, 314] width 15 height 15
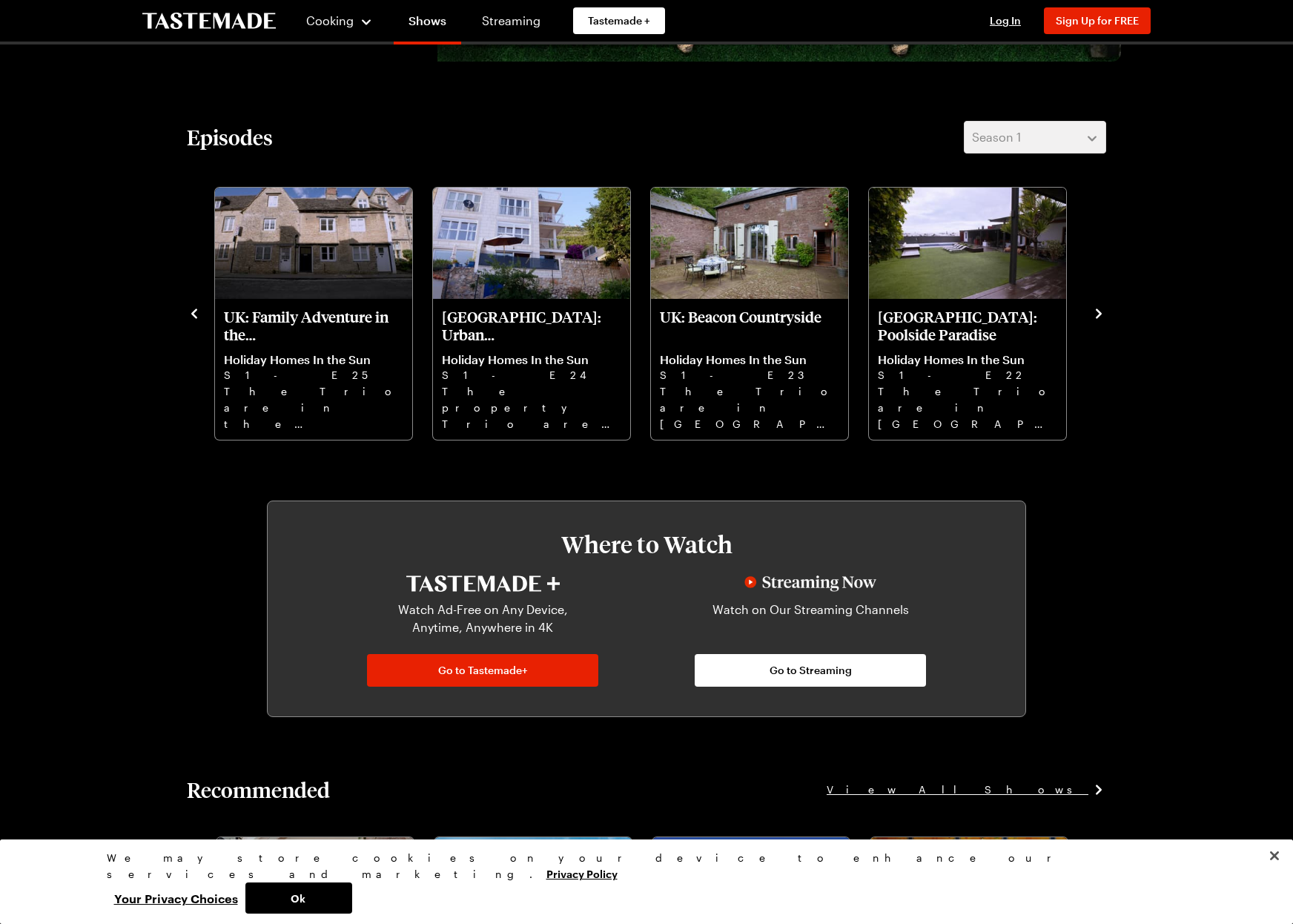
click at [191, 313] on icon "navigate to previous item" at bounding box center [194, 314] width 15 height 15
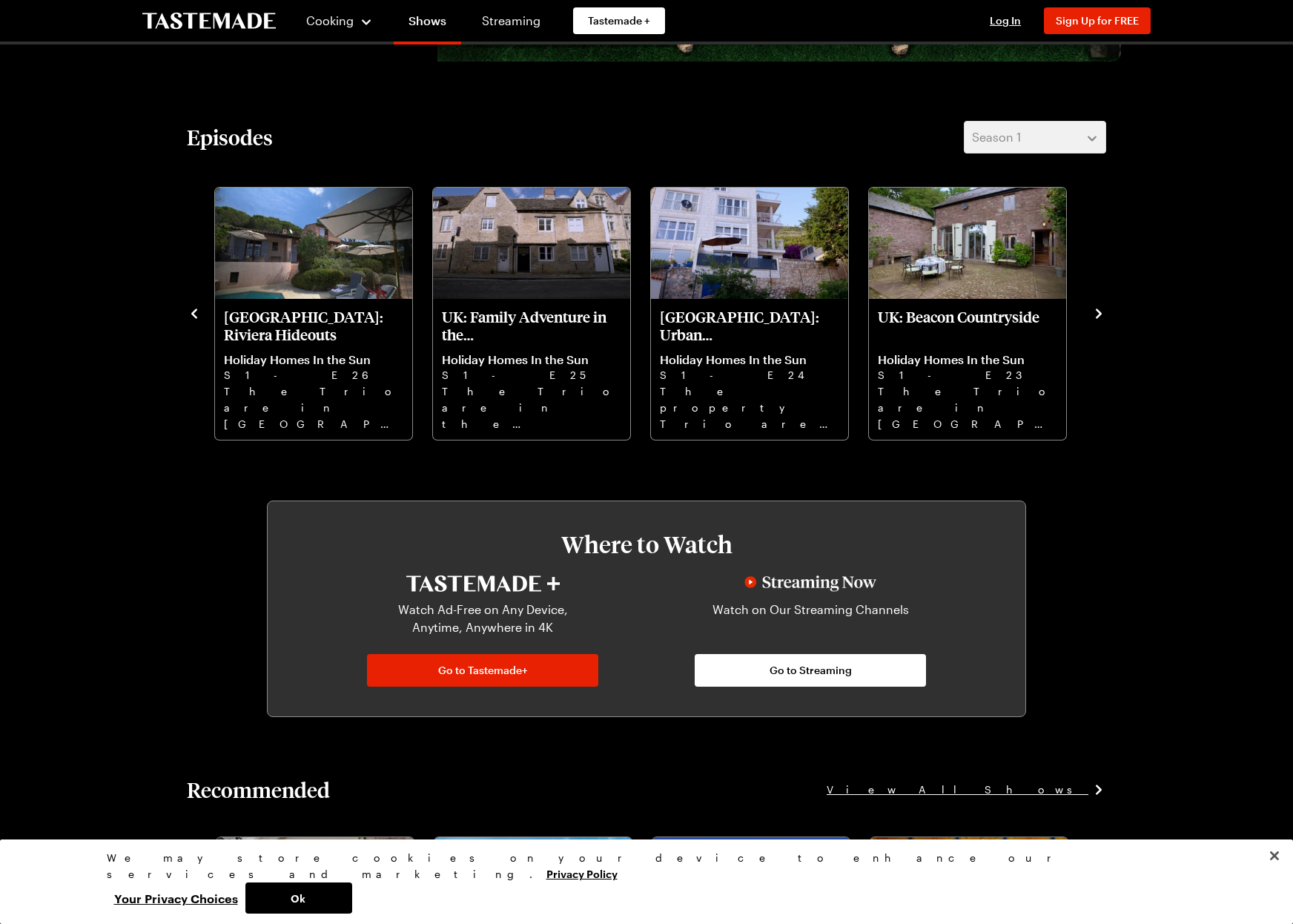
click at [191, 313] on icon "navigate to previous item" at bounding box center [194, 314] width 15 height 15
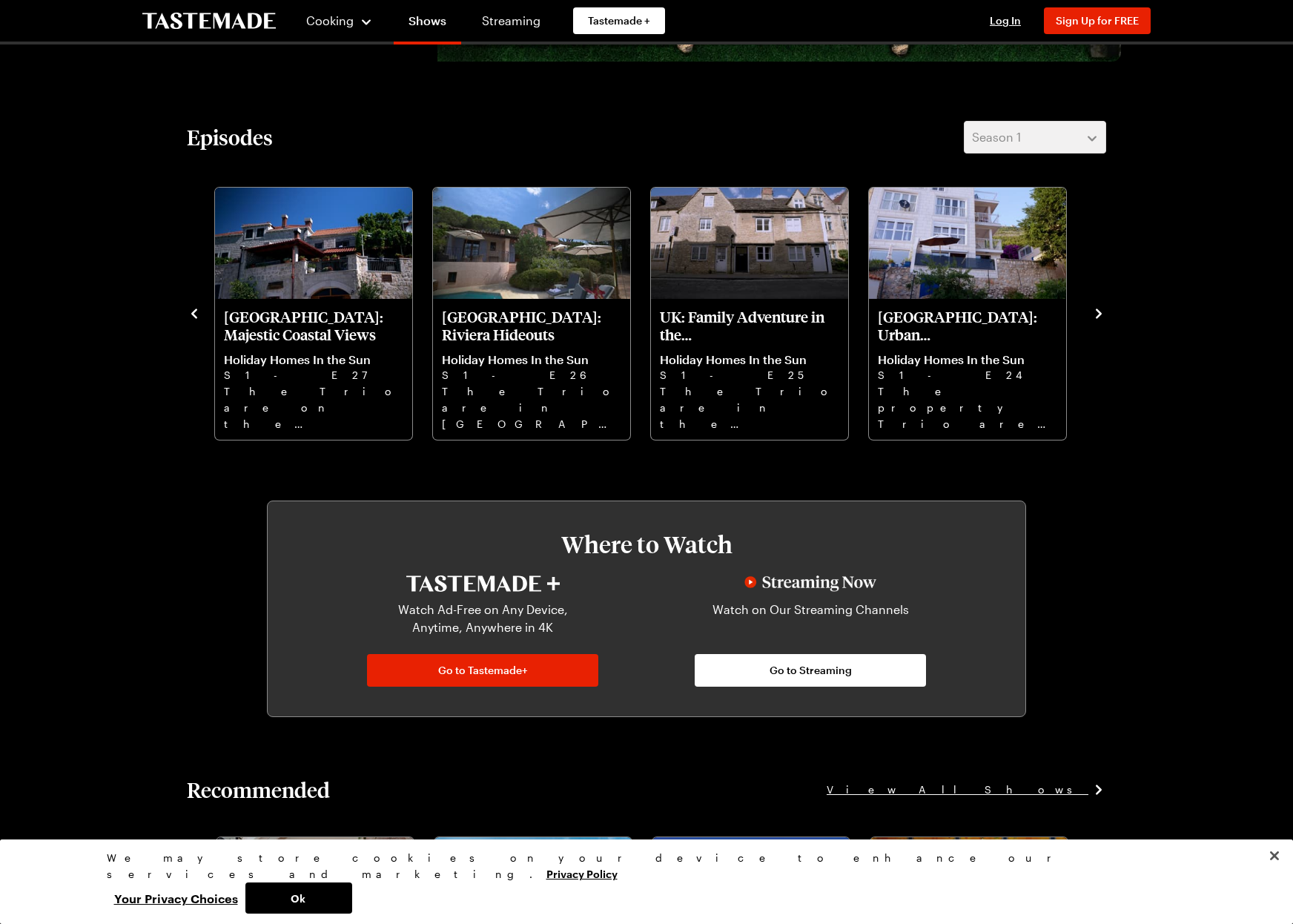
click at [191, 313] on icon "navigate to previous item" at bounding box center [194, 314] width 15 height 15
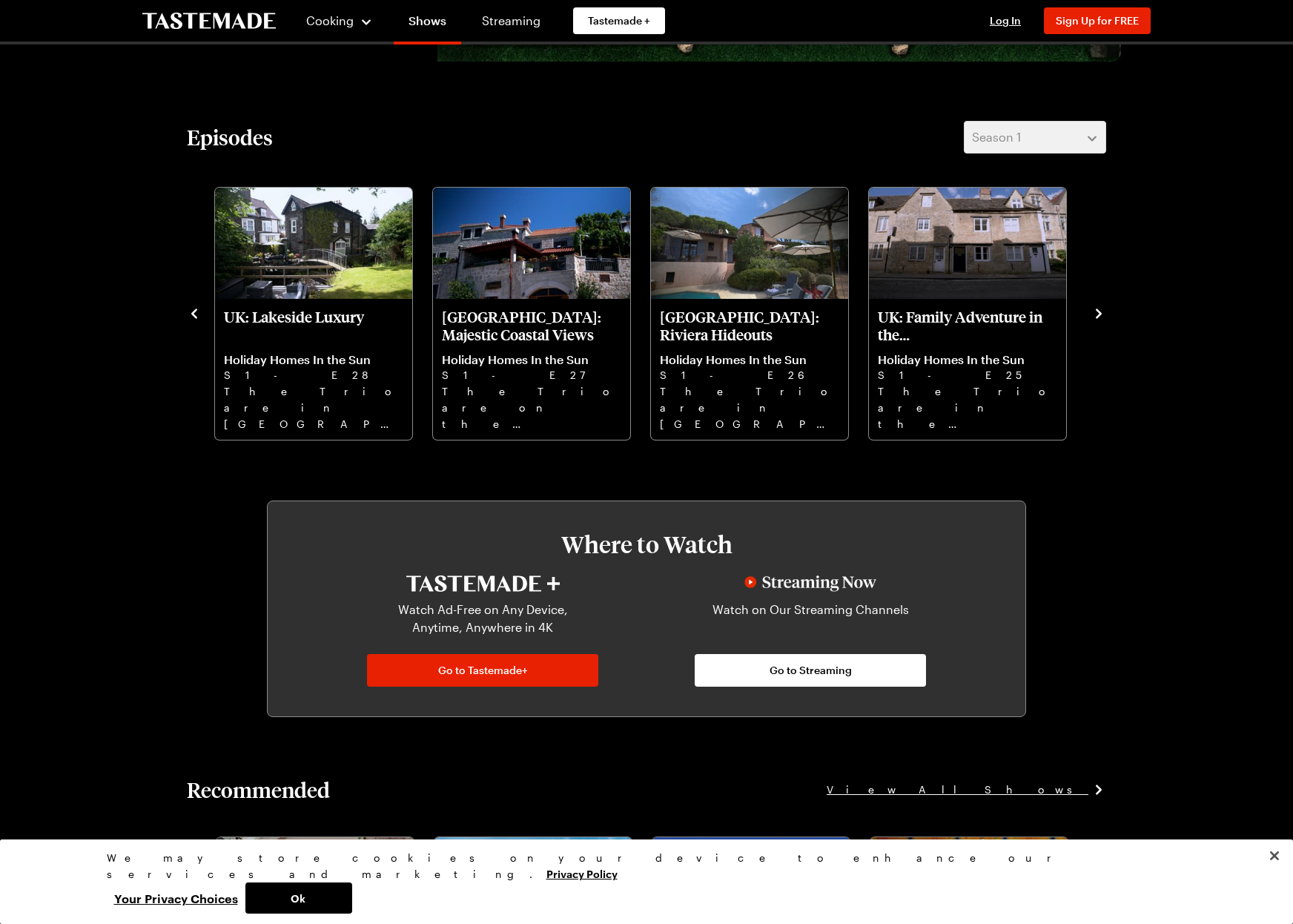
click at [191, 313] on icon "navigate to previous item" at bounding box center [194, 314] width 15 height 15
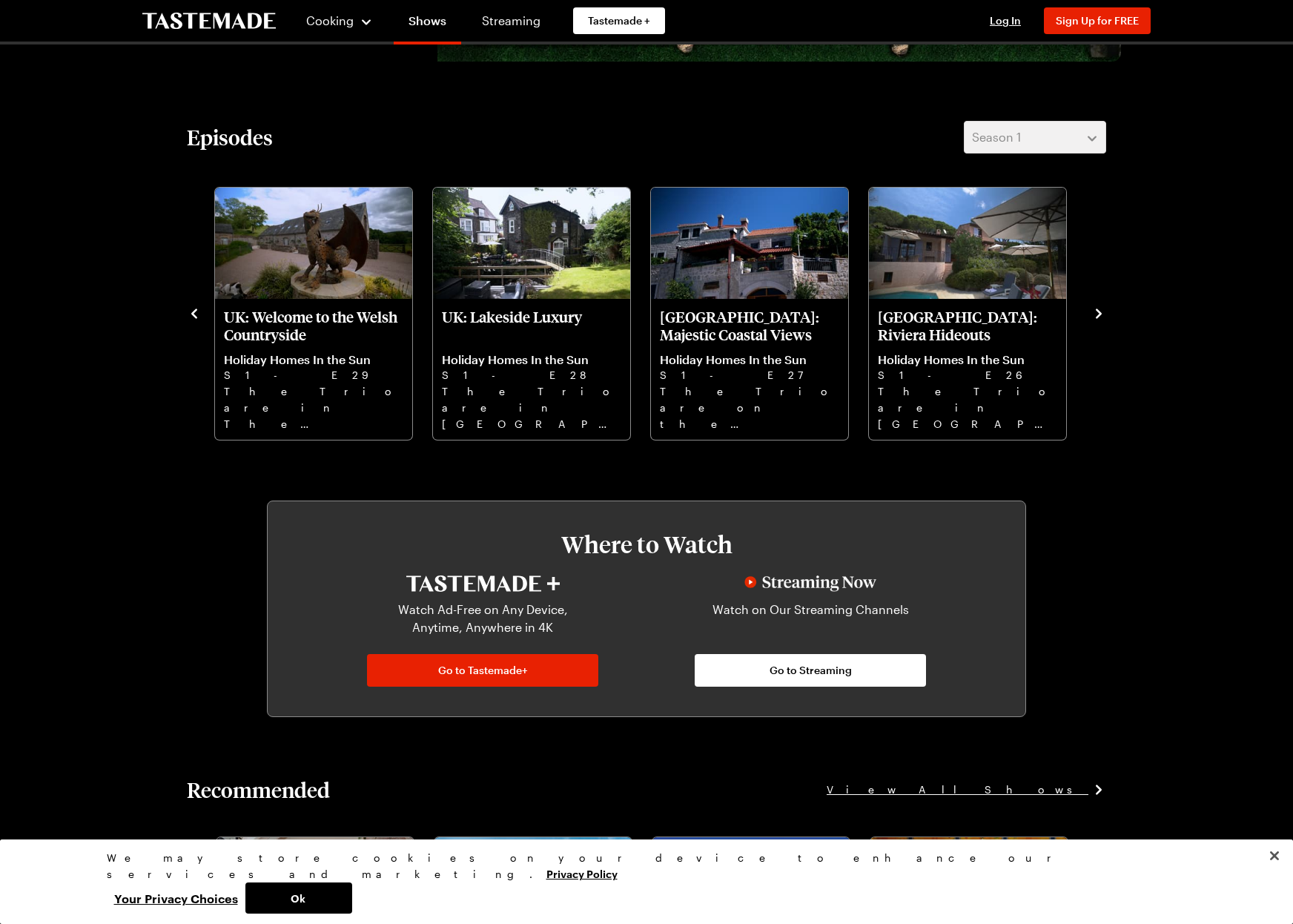
click at [191, 313] on icon "navigate to previous item" at bounding box center [194, 314] width 15 height 15
